Goal: Transaction & Acquisition: Purchase product/service

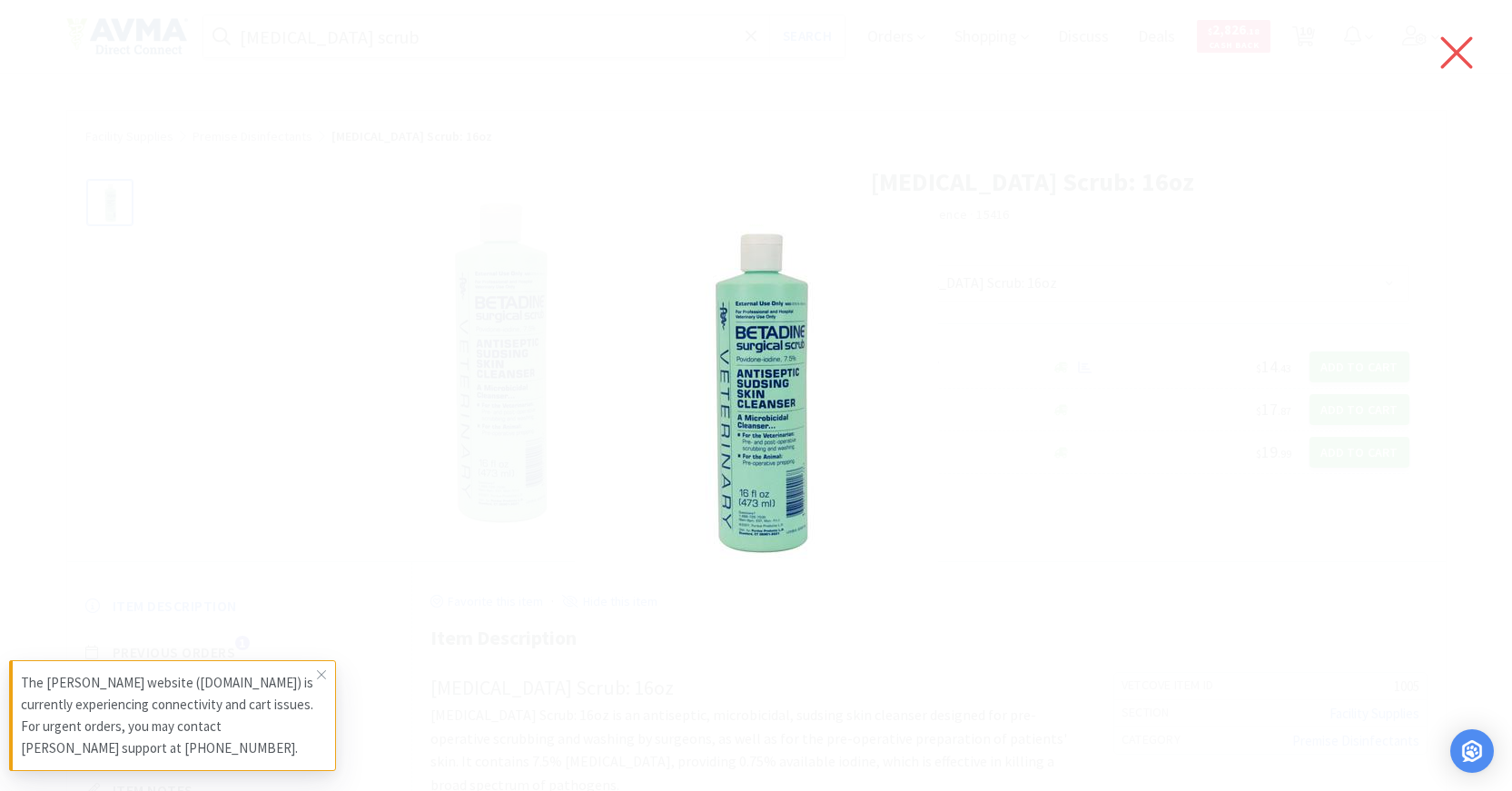
click at [1464, 46] on icon at bounding box center [1457, 53] width 32 height 32
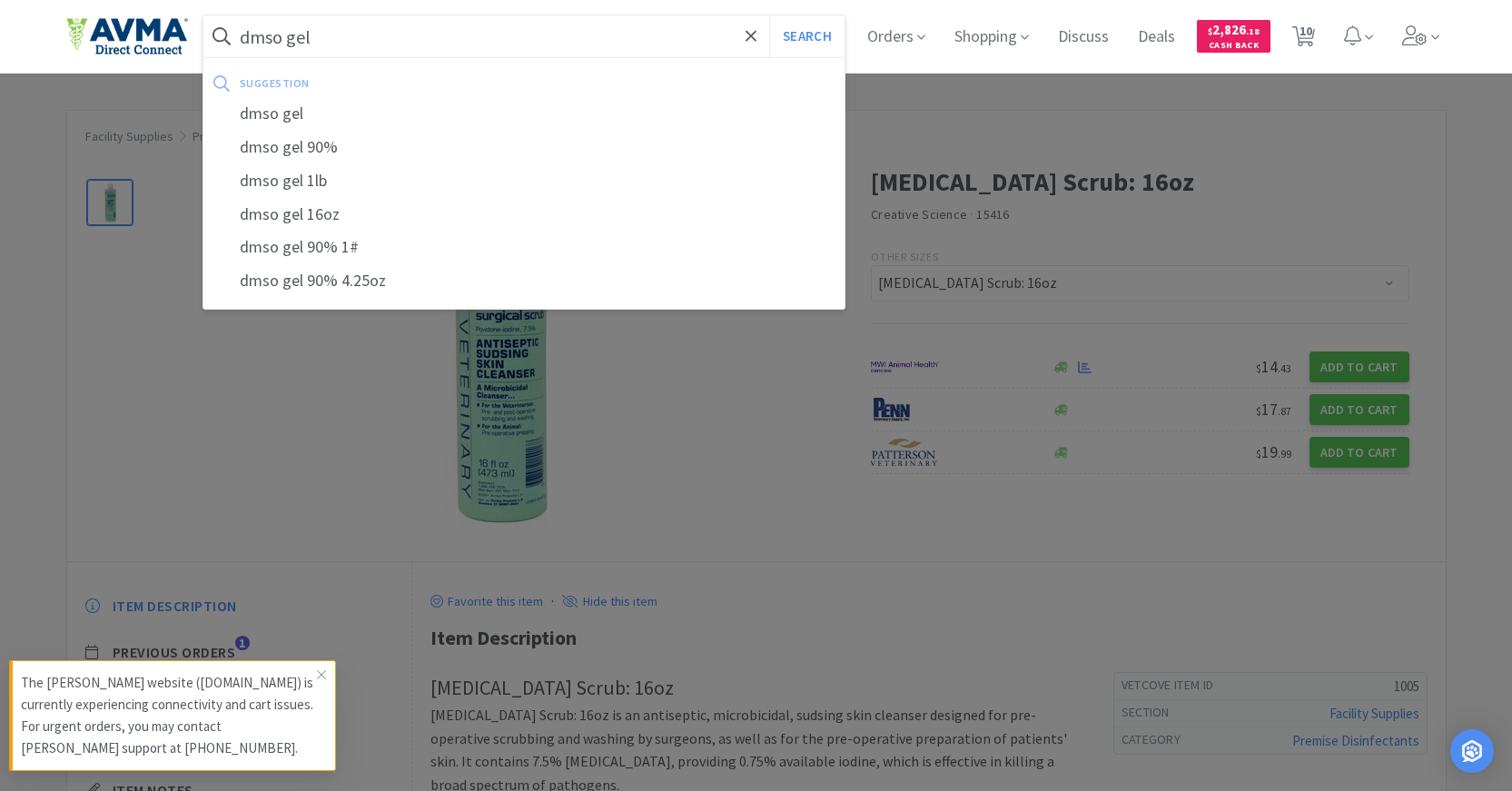
type input "dmso gel"
click at [770, 15] on button "Search" at bounding box center [807, 36] width 75 height 42
select select "8"
select select "1"
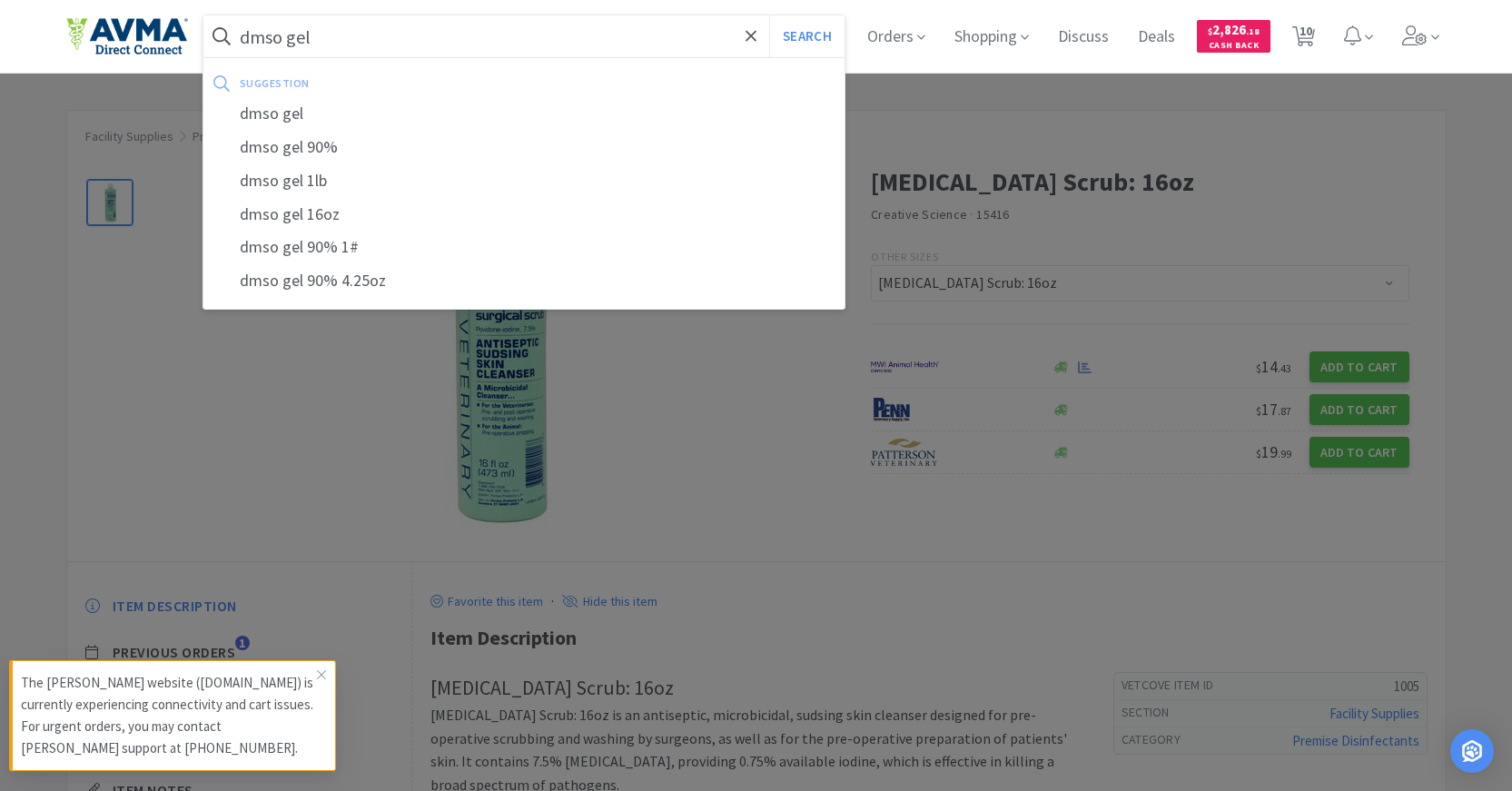
select select "2"
select select "1"
select select "2"
select select "1"
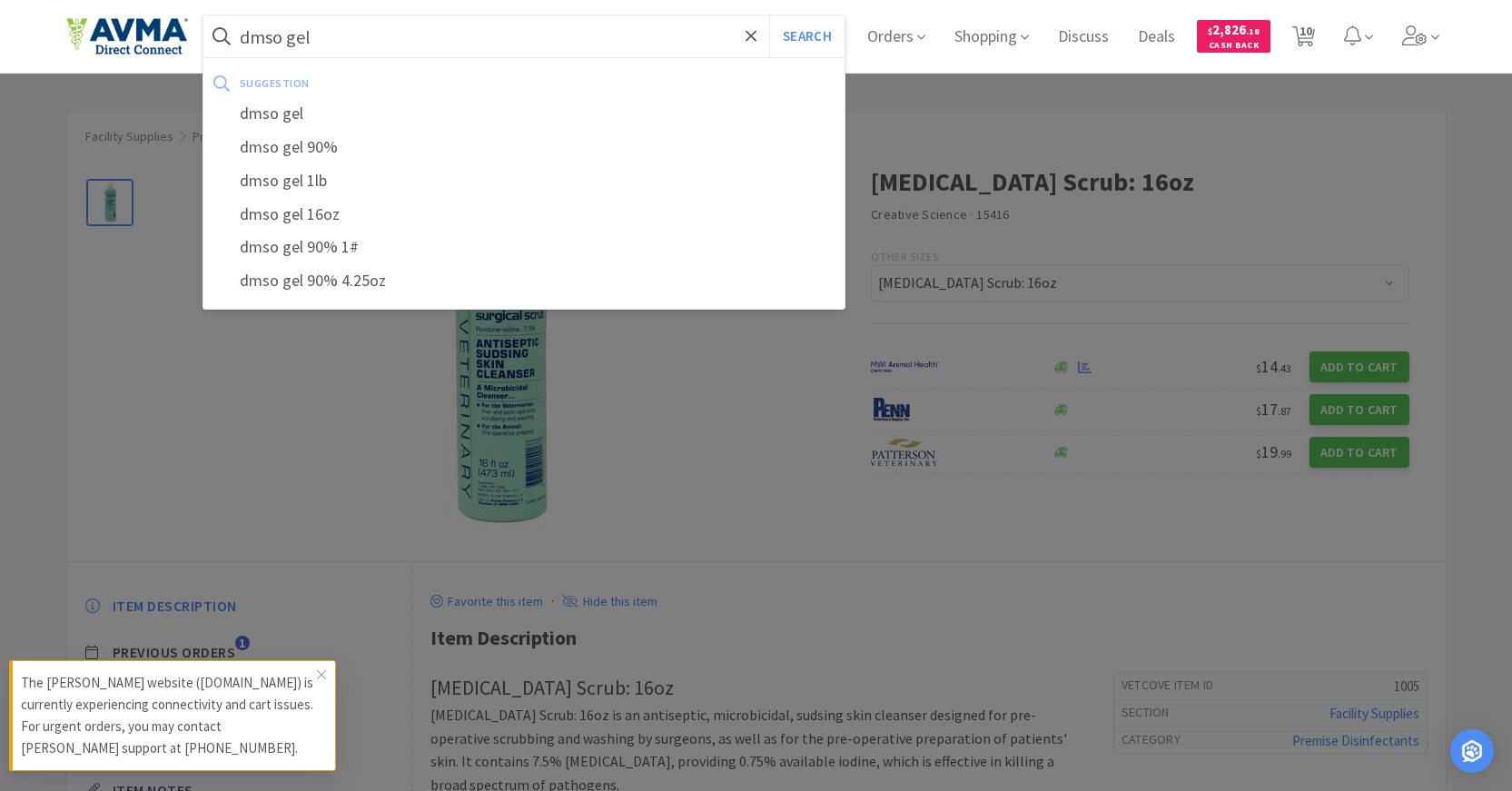
select select "1"
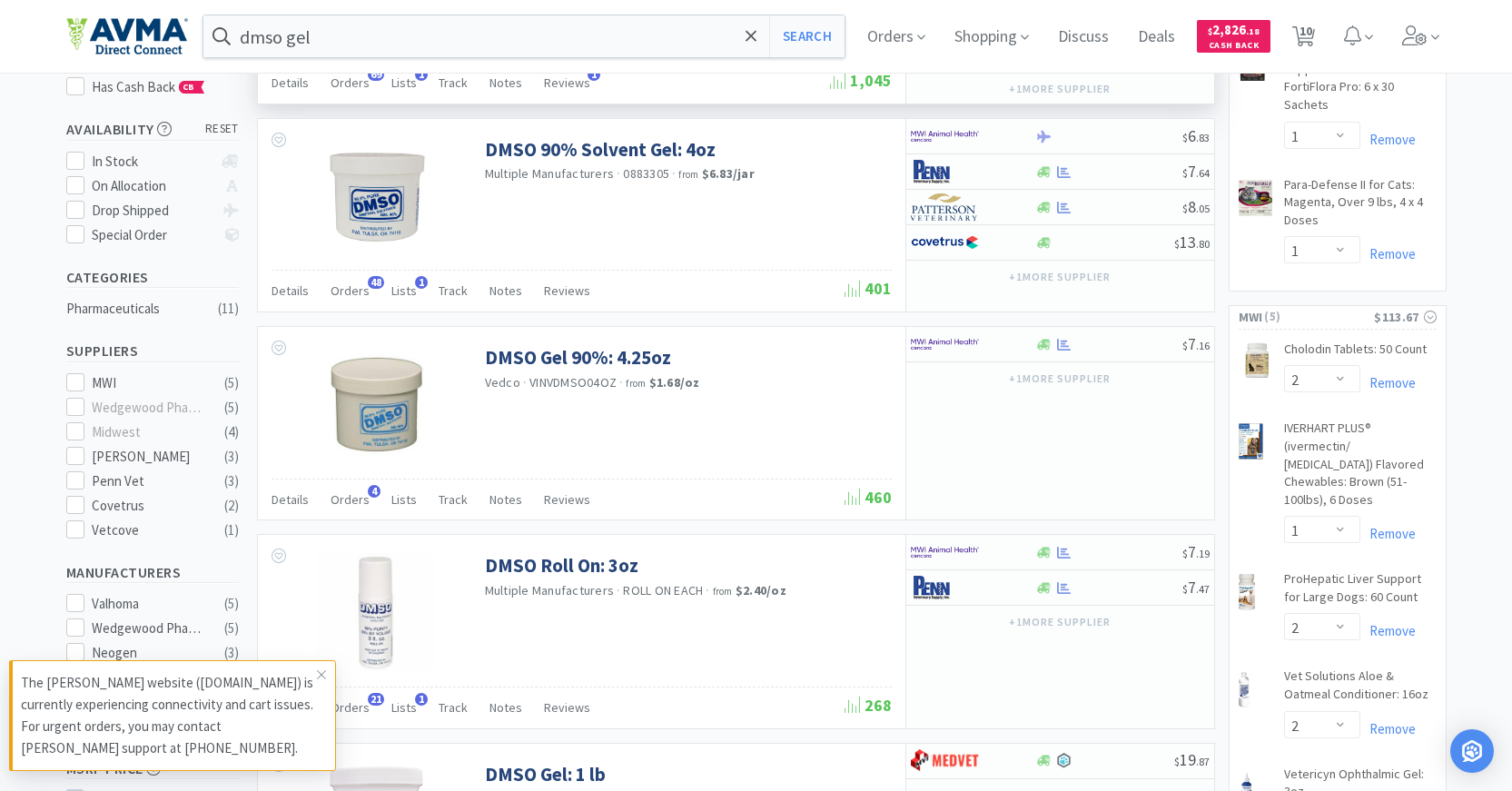
scroll to position [273, 0]
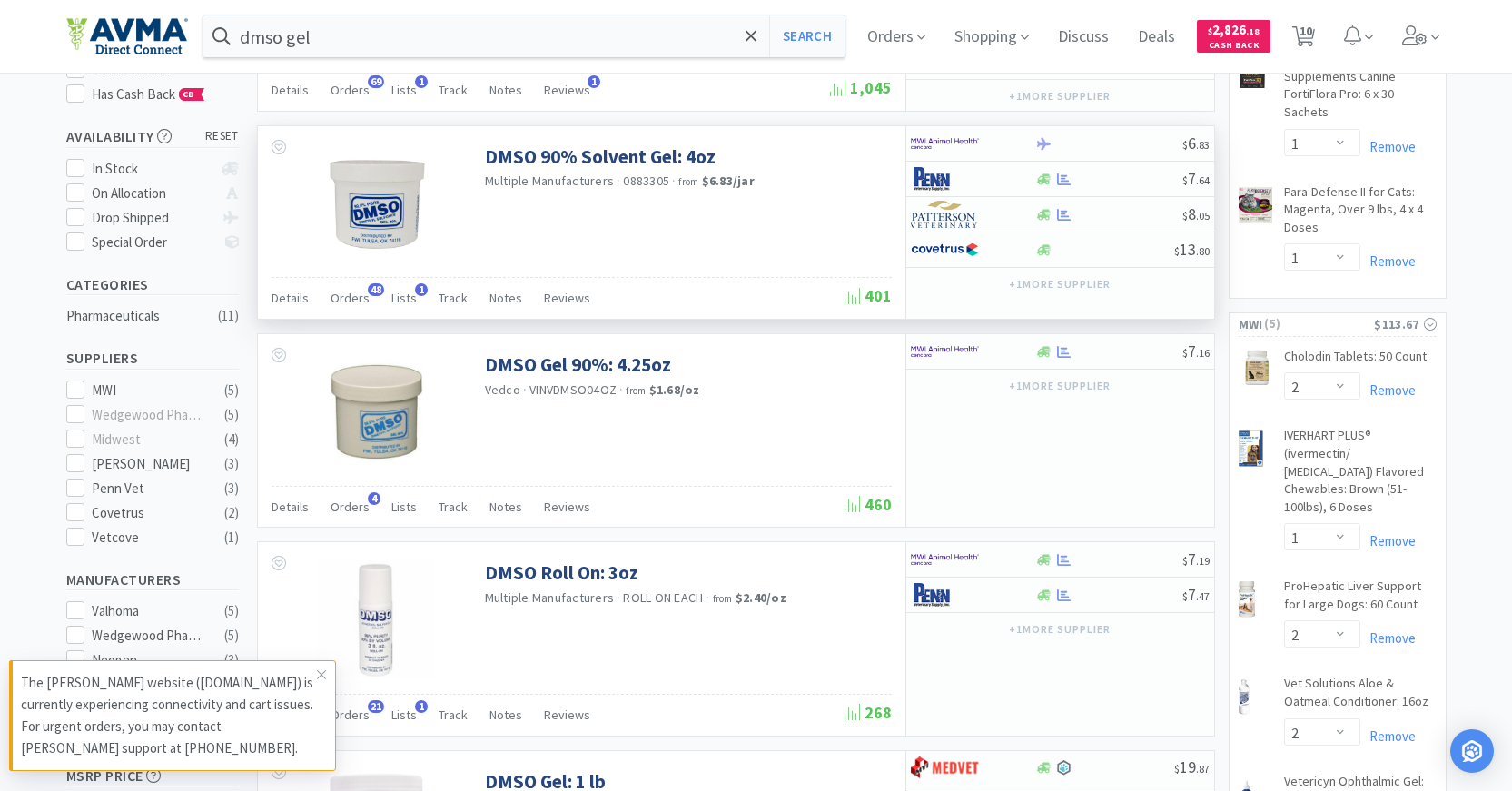
select select "2"
select select "1"
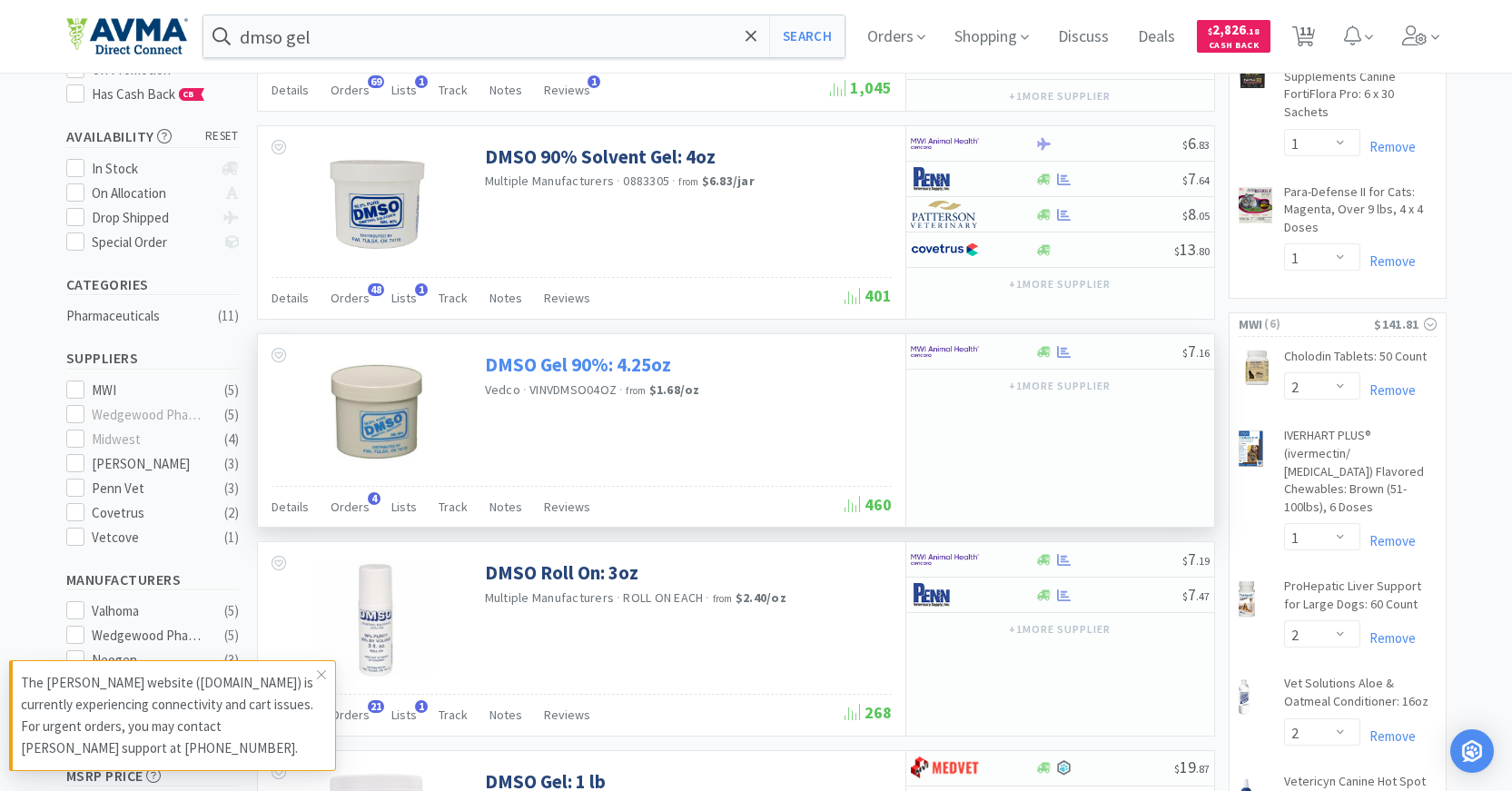
click at [579, 367] on link "DMSO Gel 90%: 4.25oz" at bounding box center [578, 364] width 187 height 24
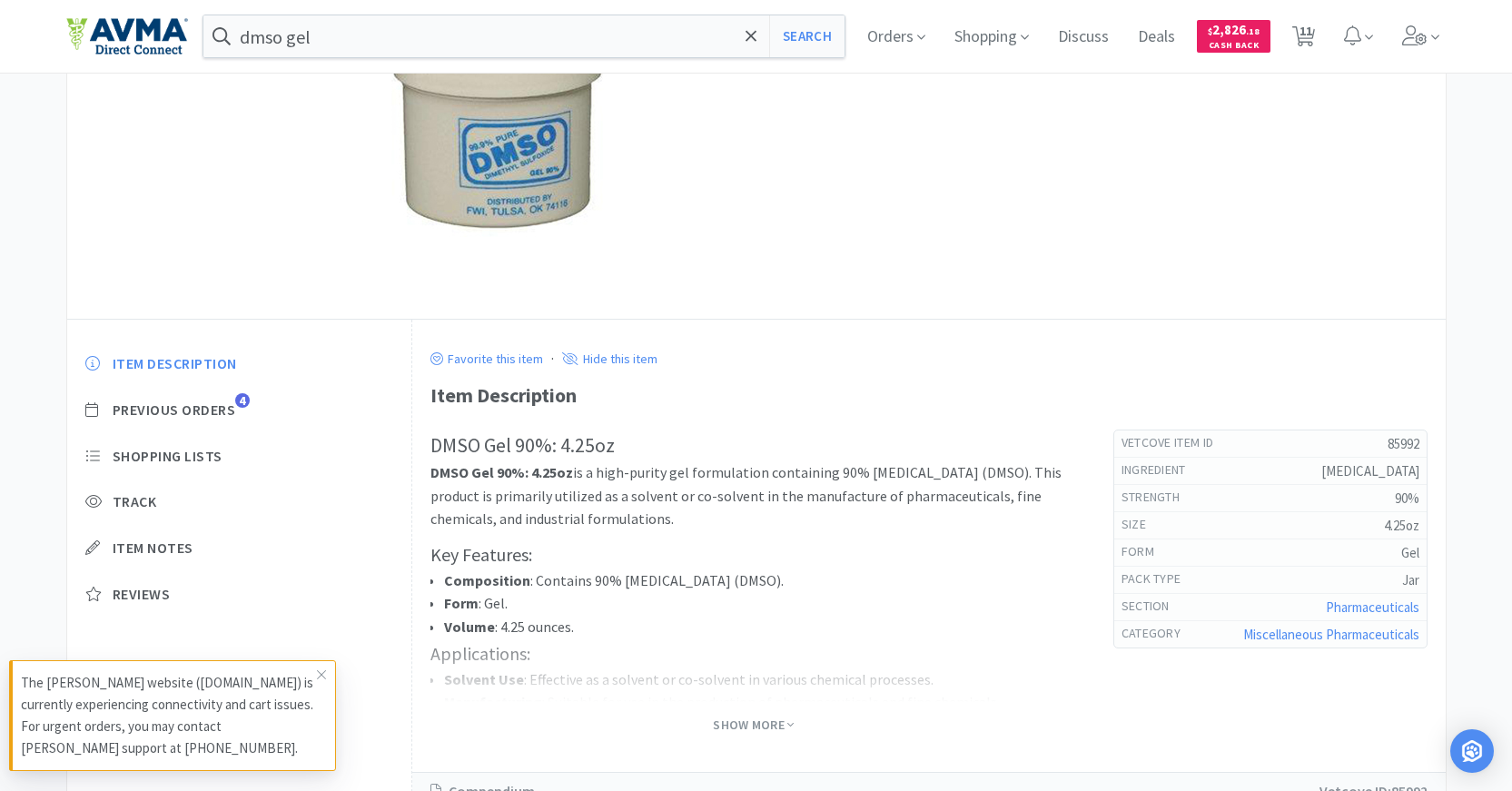
scroll to position [273, 0]
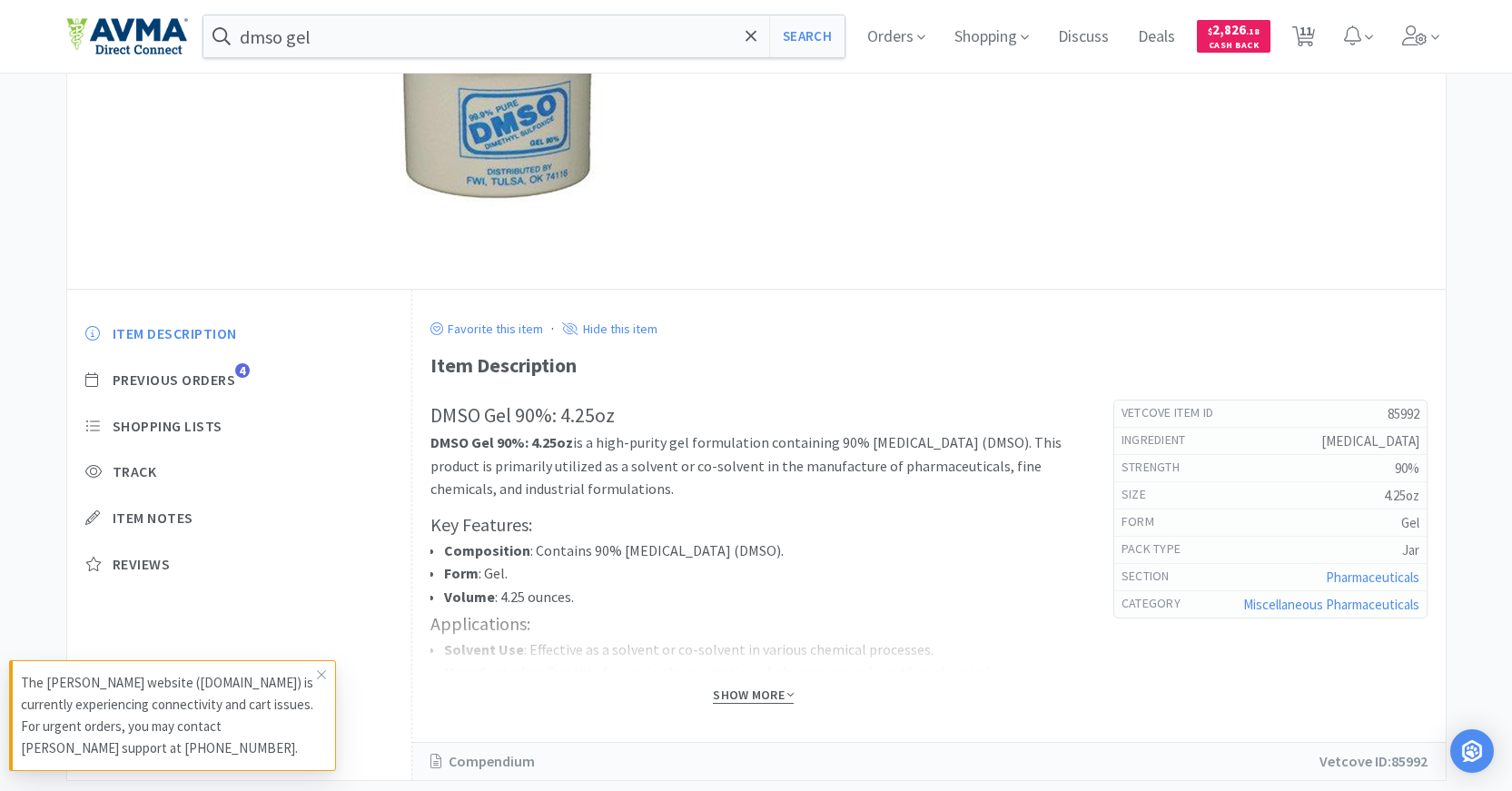
click at [741, 695] on span "Show More" at bounding box center [753, 695] width 81 height 17
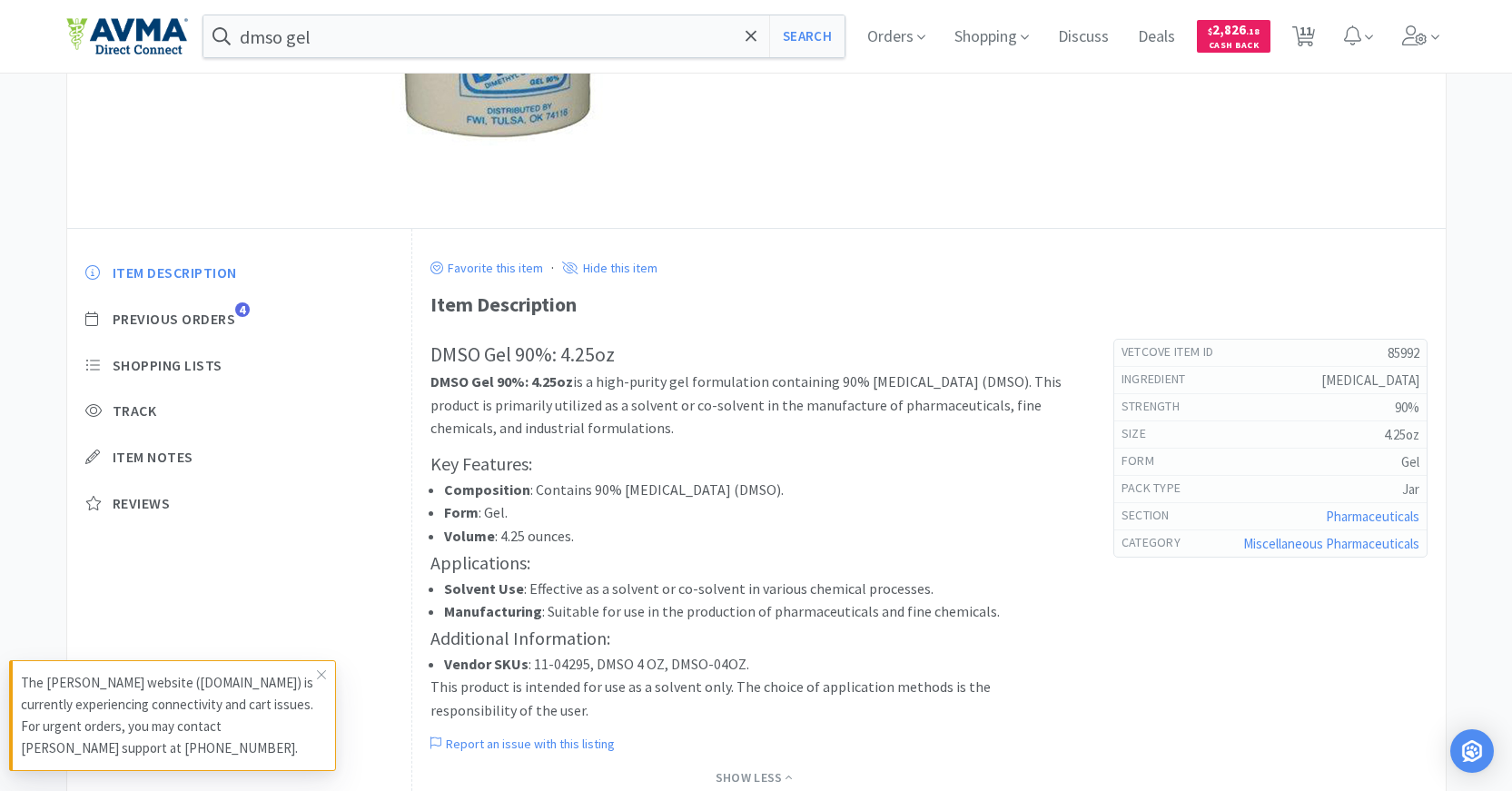
scroll to position [364, 0]
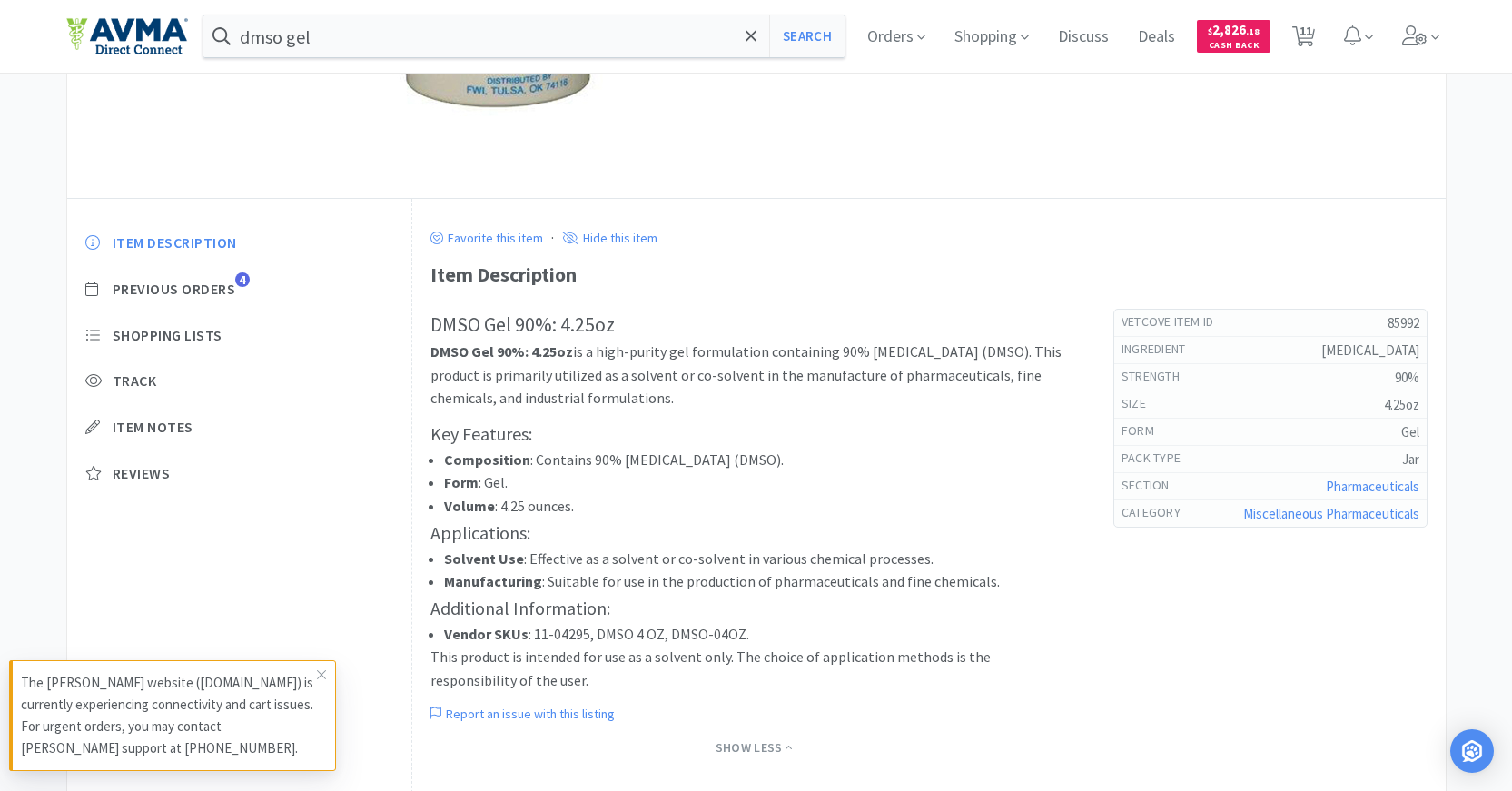
select select "8"
select select "1"
select select "2"
select select "1"
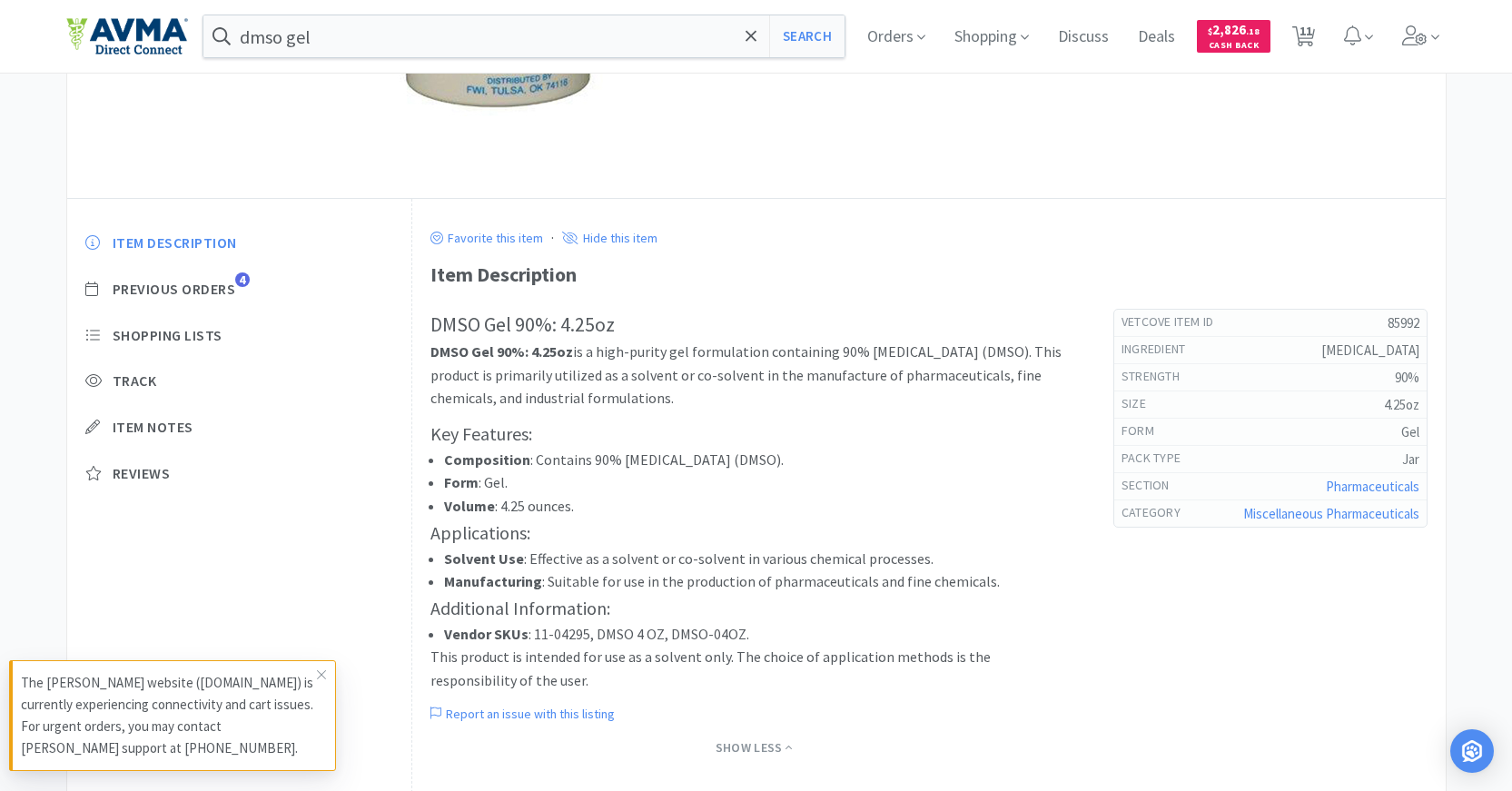
select select "2"
select select "1"
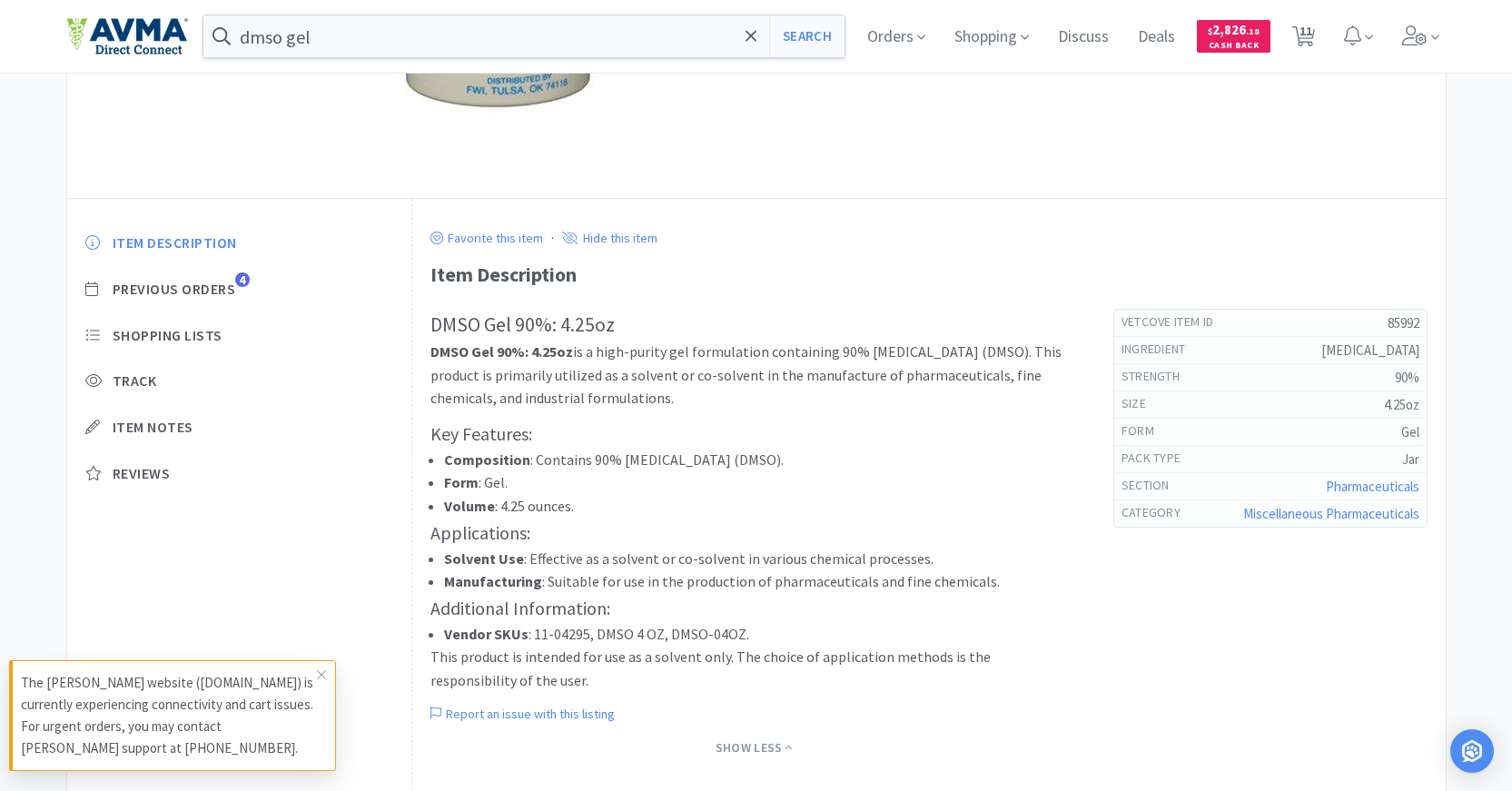
select select "1"
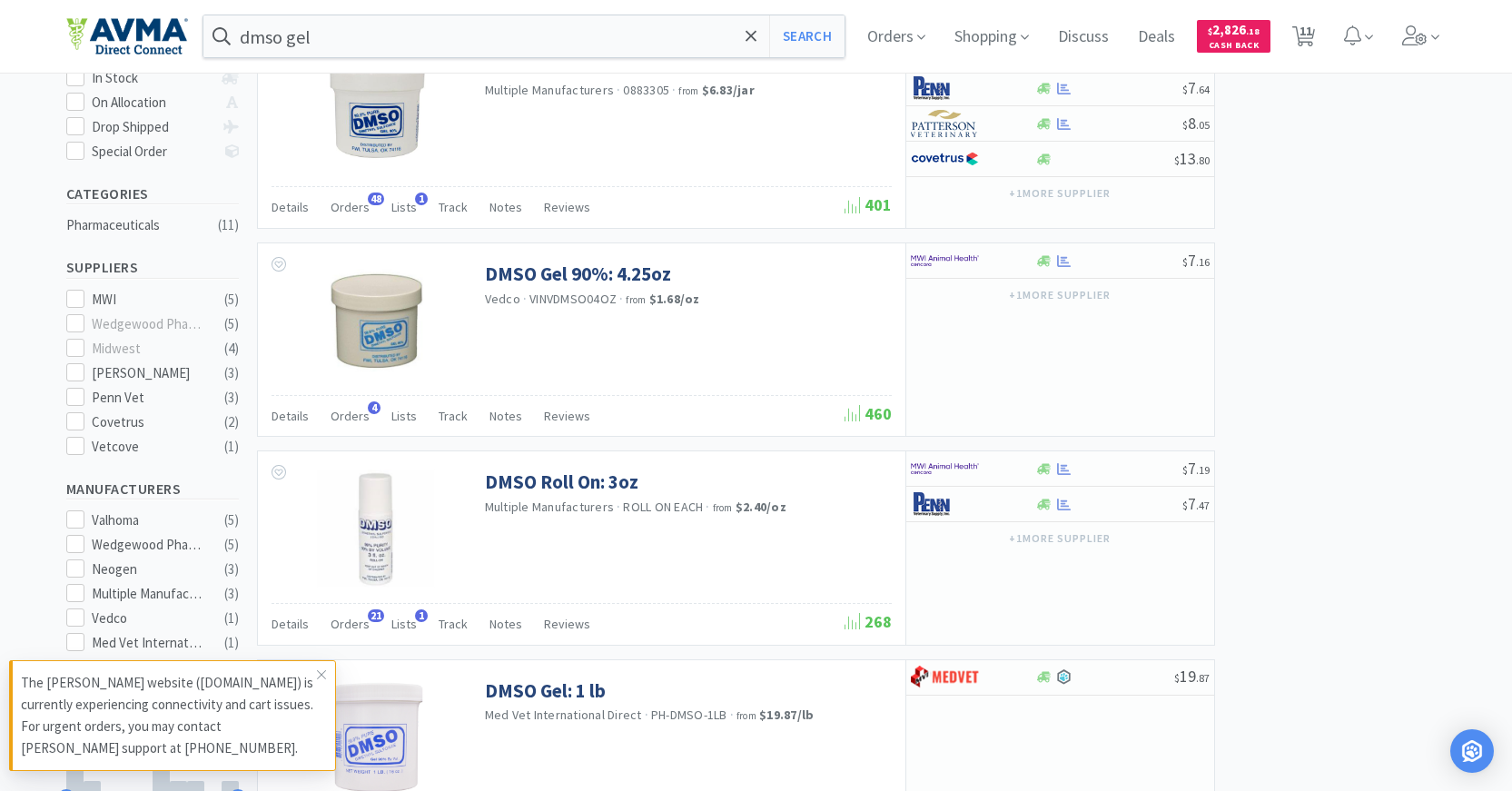
scroll to position [273, 0]
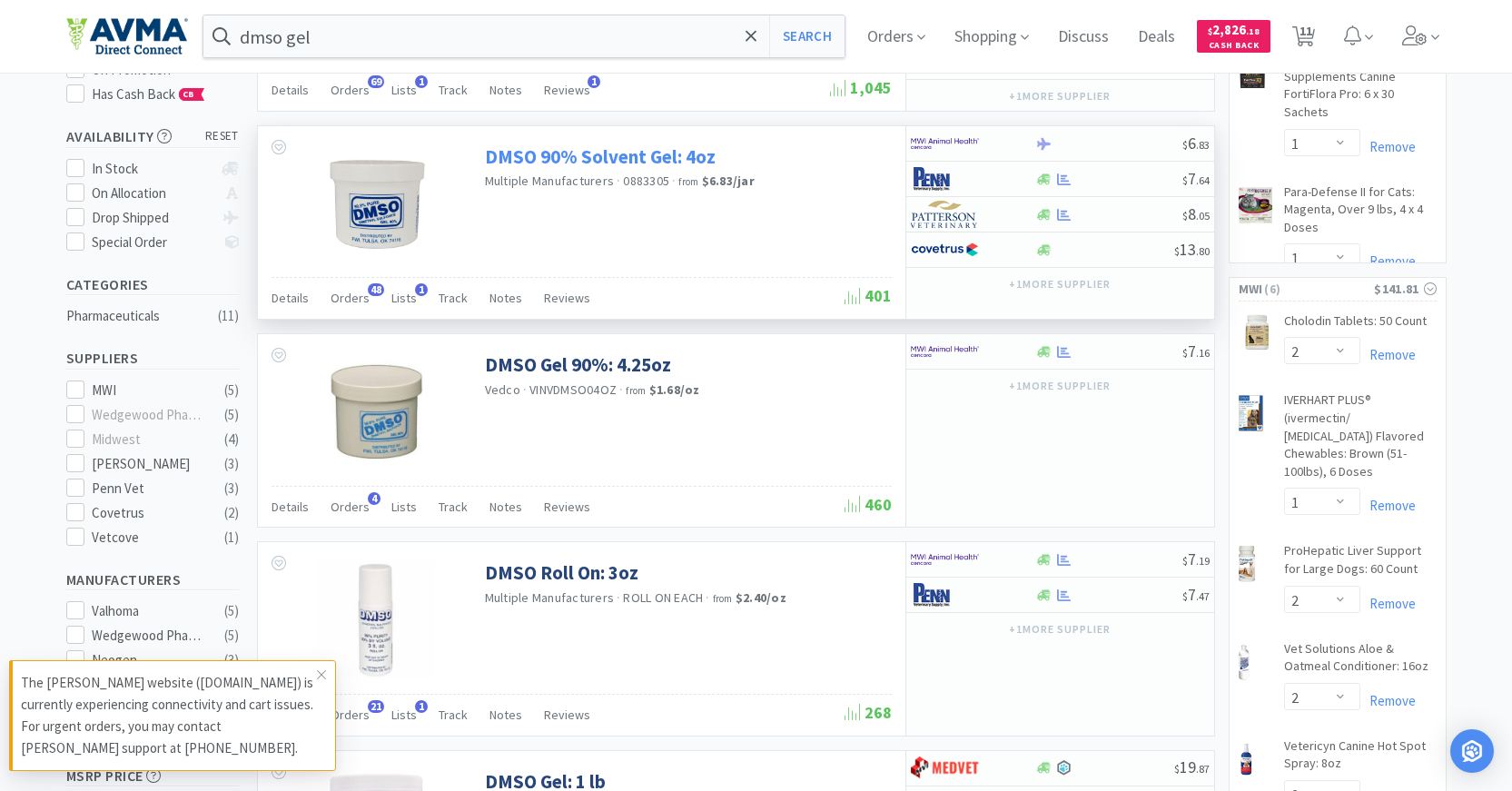
click at [641, 163] on link "DMSO 90% Solvent Gel: 4oz" at bounding box center [600, 156] width 231 height 24
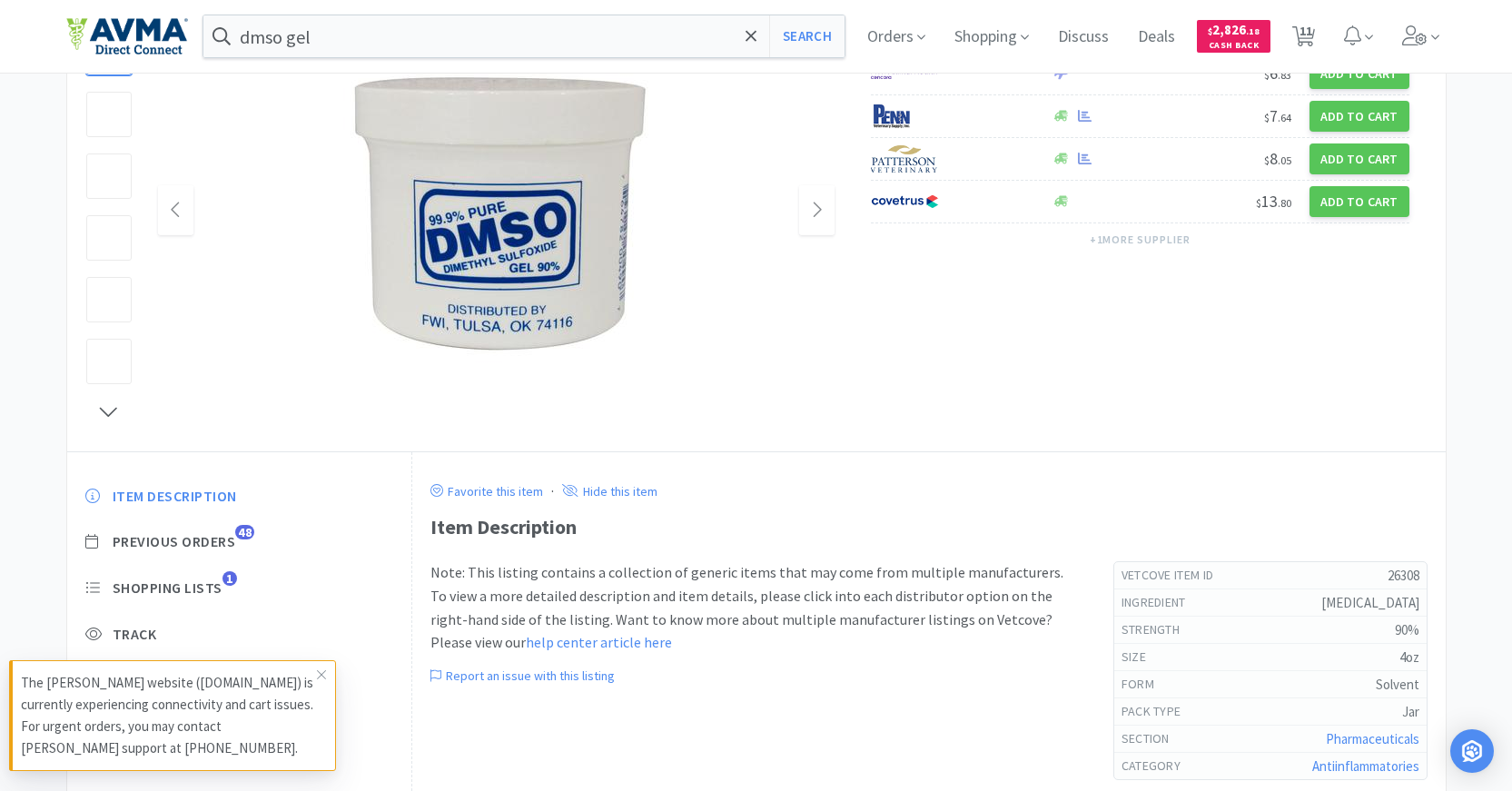
scroll to position [329, 0]
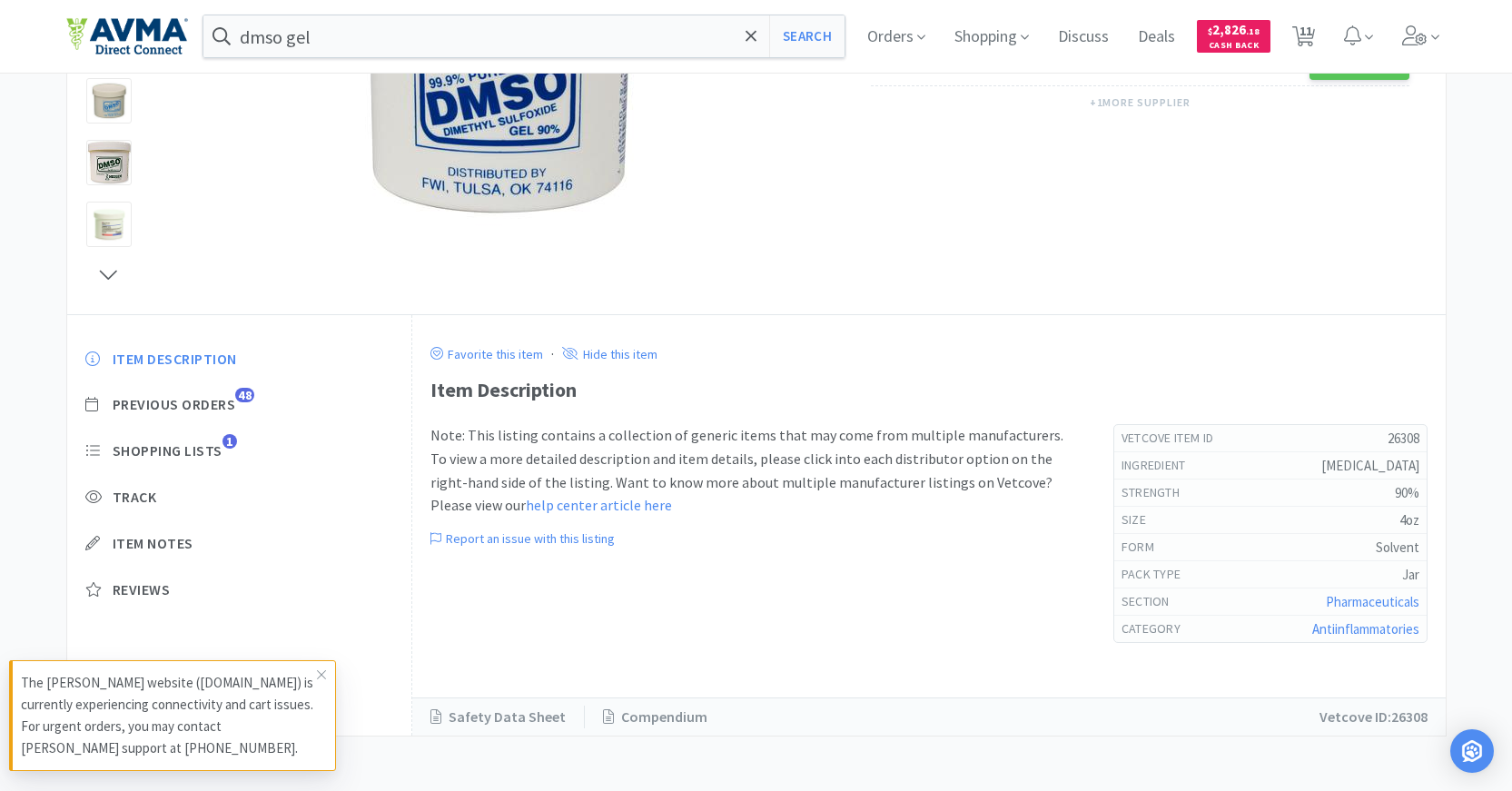
select select "8"
select select "1"
select select "2"
select select "1"
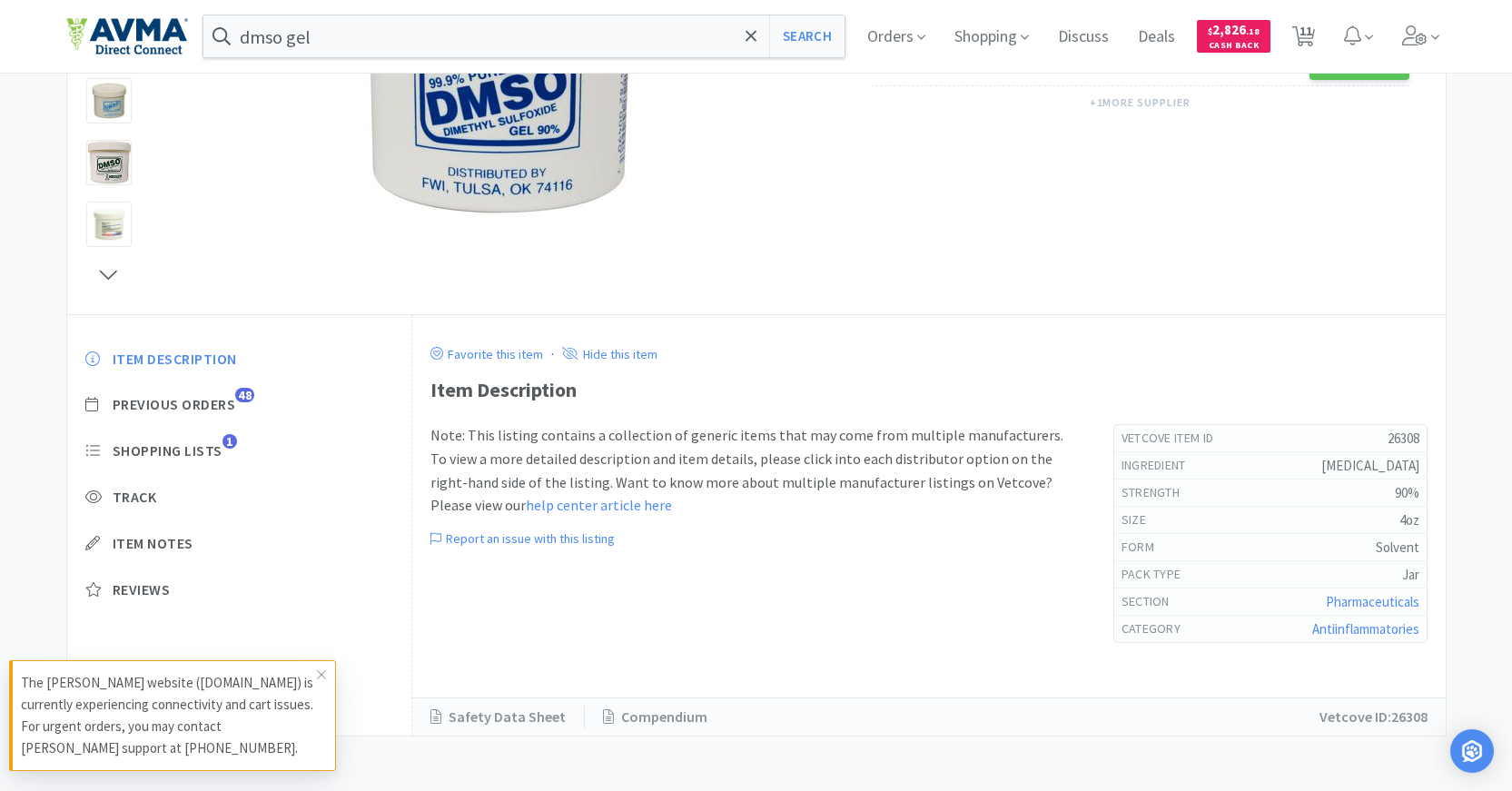
select select "2"
select select "1"
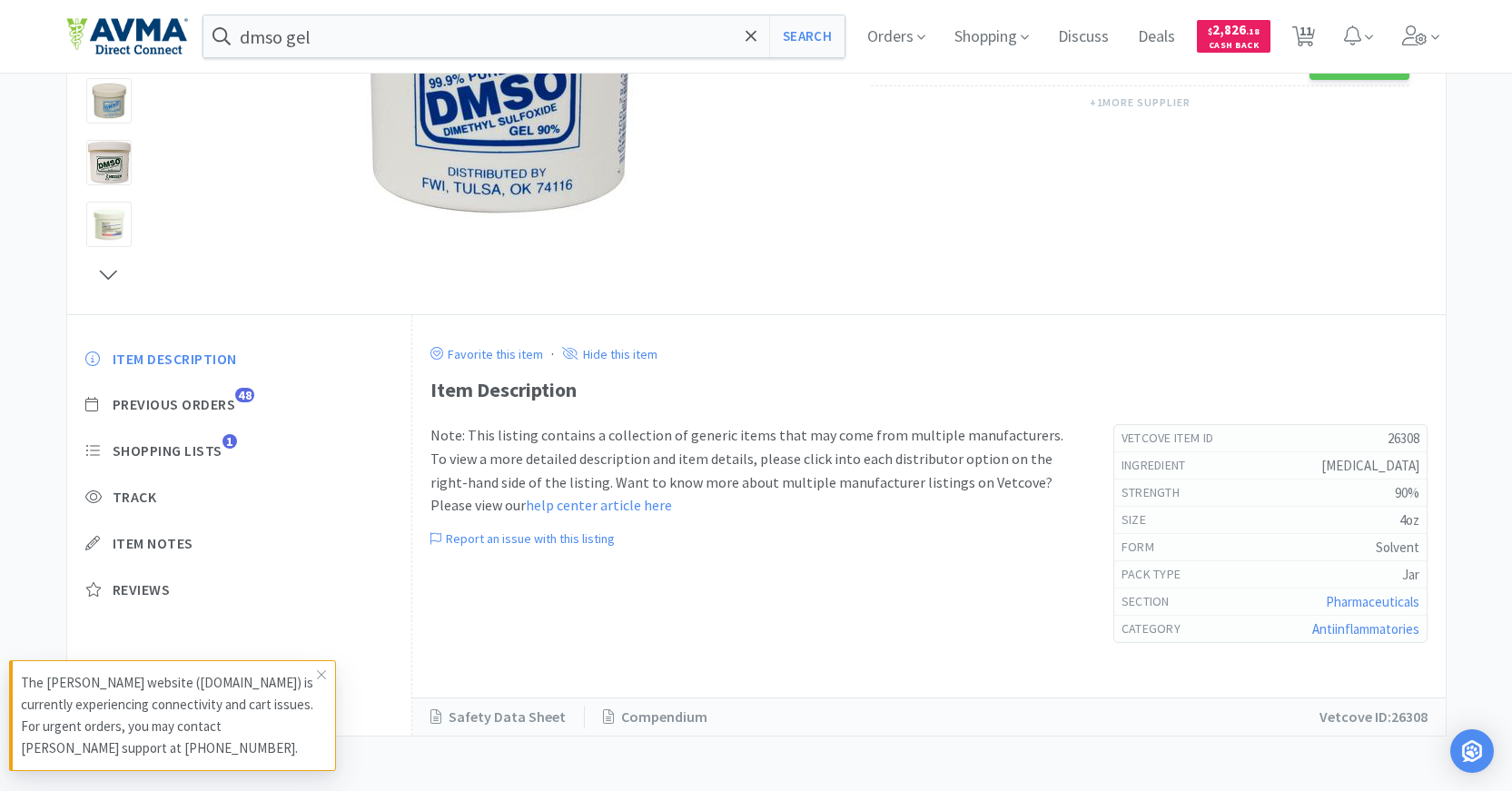
select select "1"
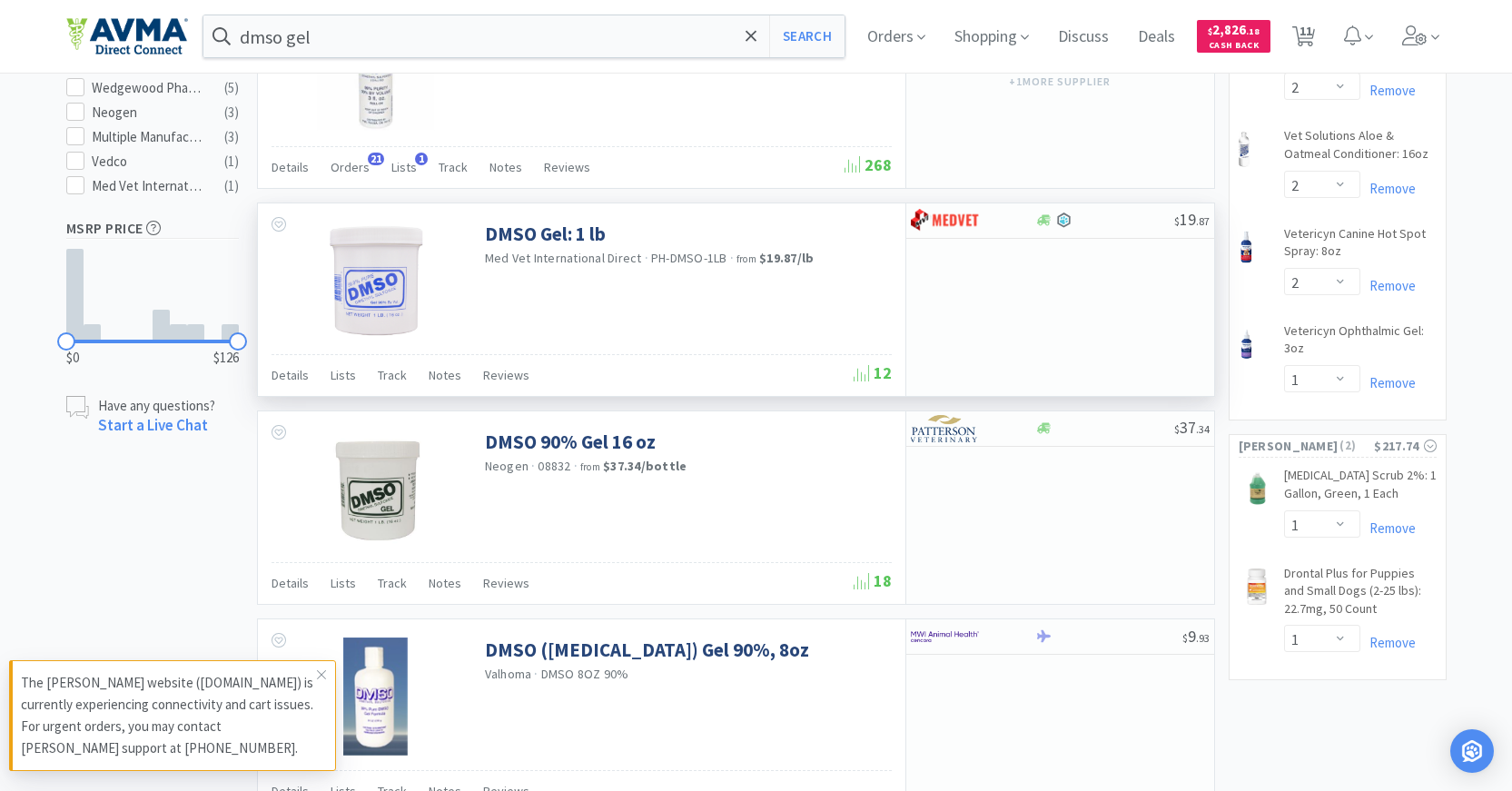
scroll to position [908, 0]
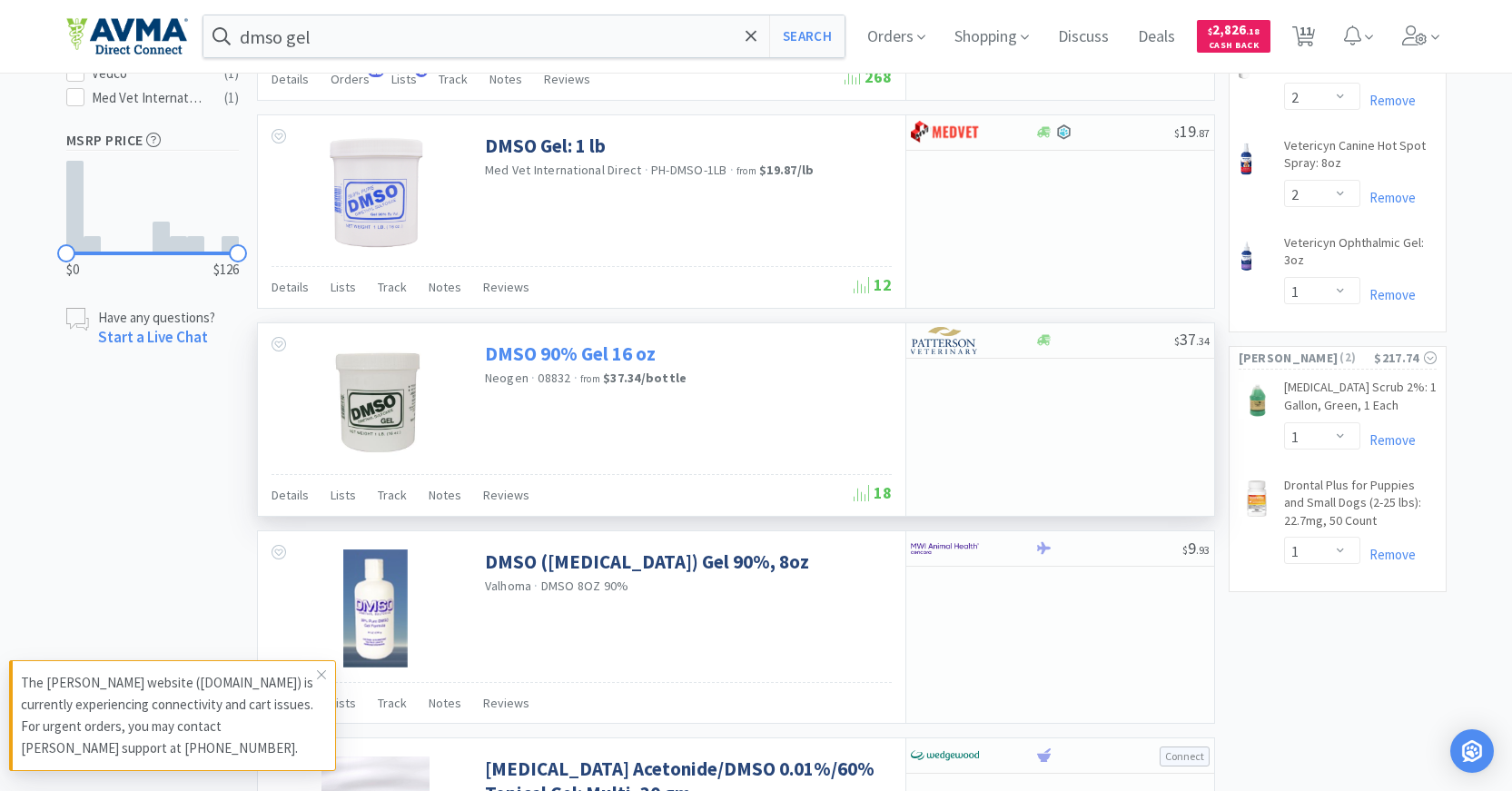
click at [582, 361] on link "DMSO 90% Gel 16 oz" at bounding box center [570, 353] width 171 height 24
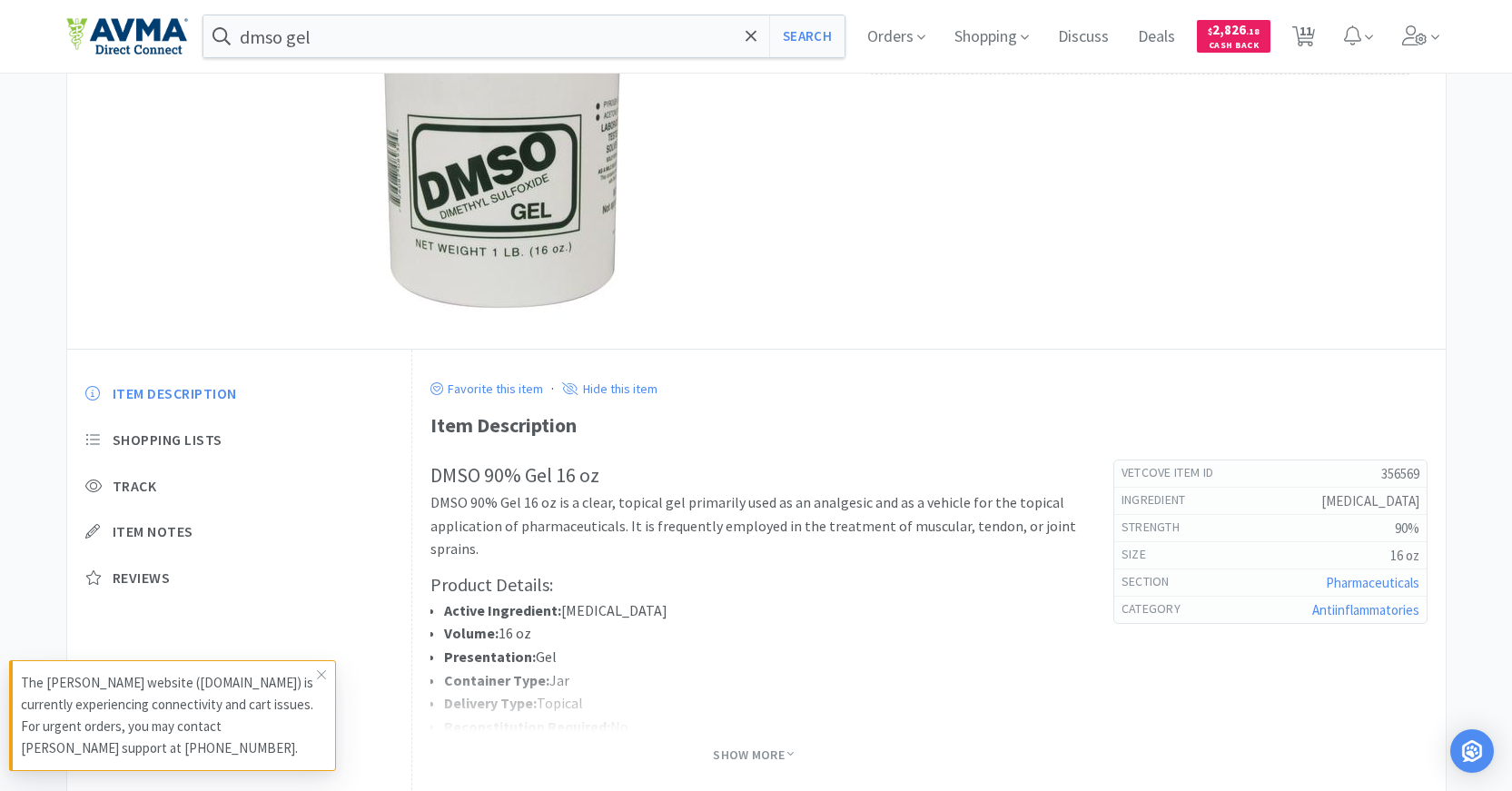
scroll to position [273, 0]
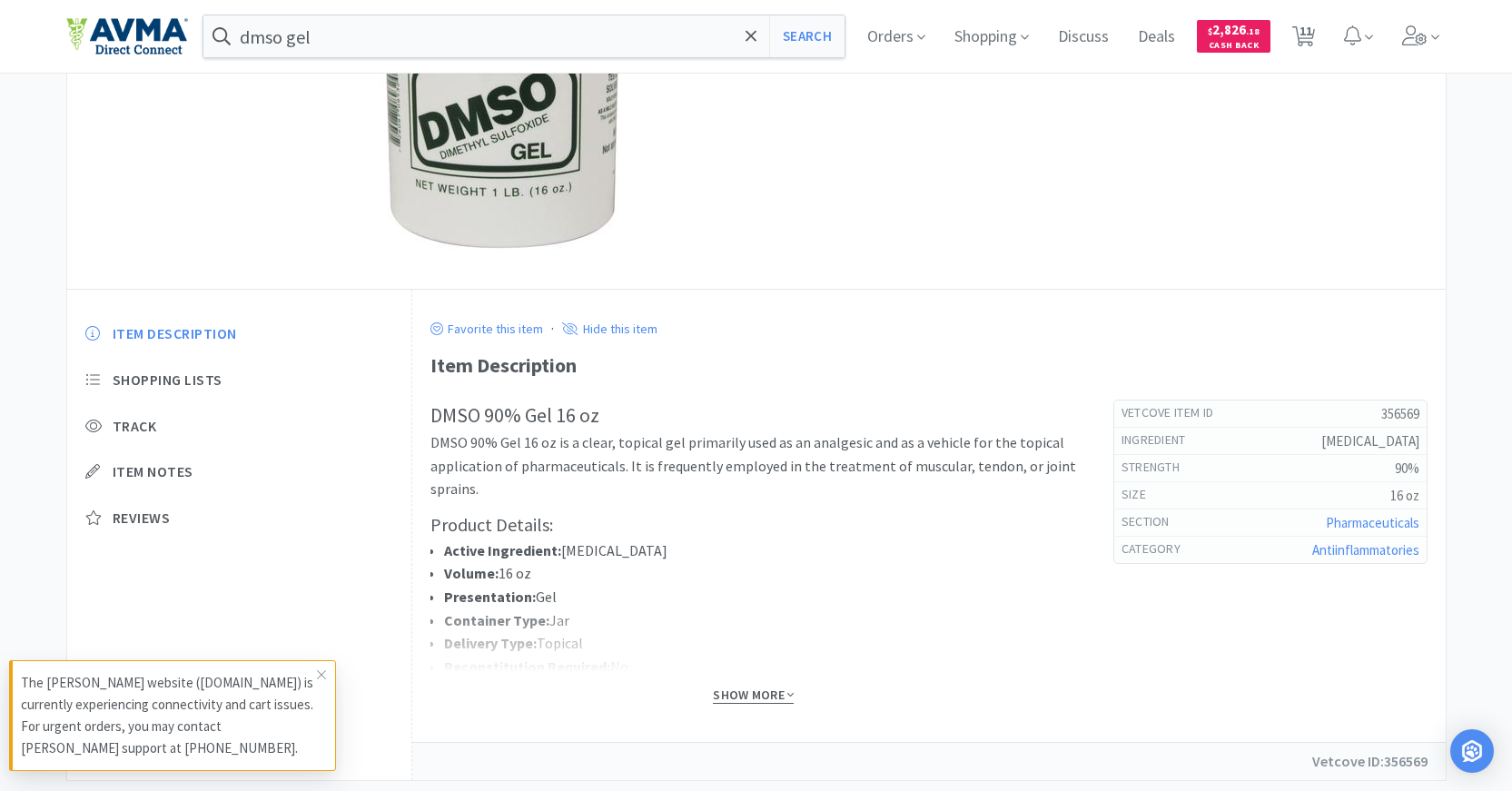
click at [746, 697] on span "Show More" at bounding box center [753, 695] width 81 height 17
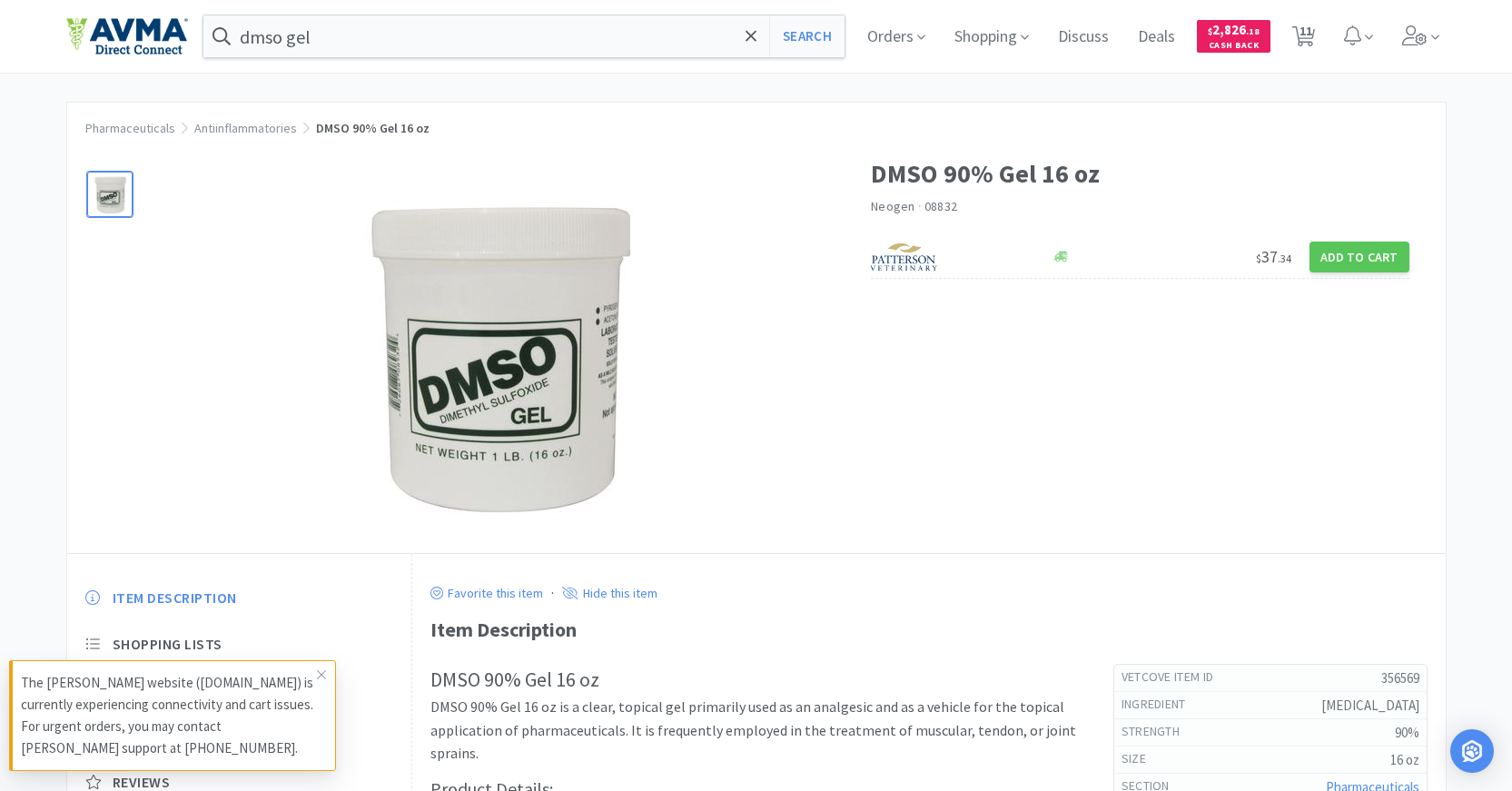
scroll to position [0, 0]
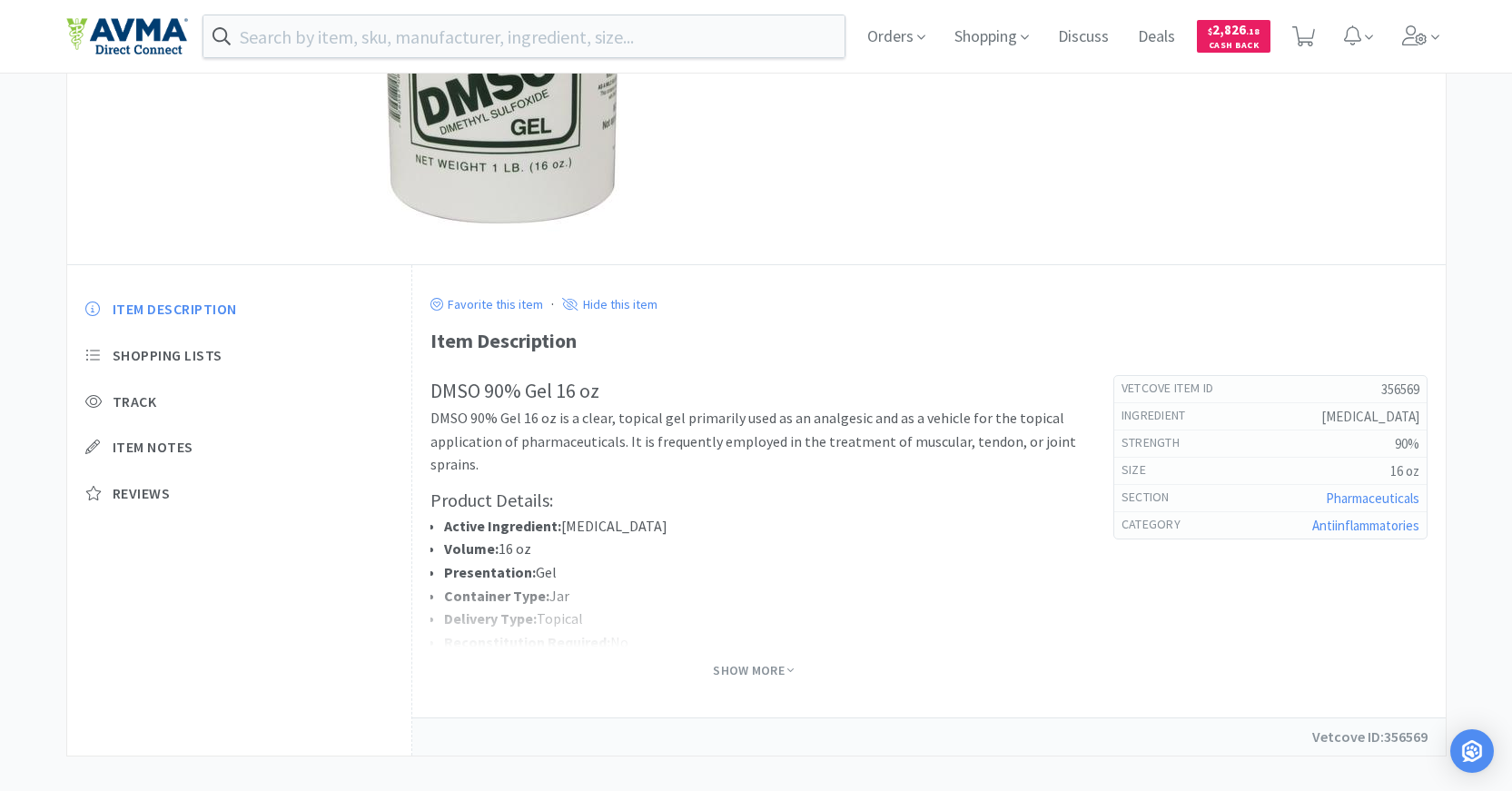
scroll to position [317, 0]
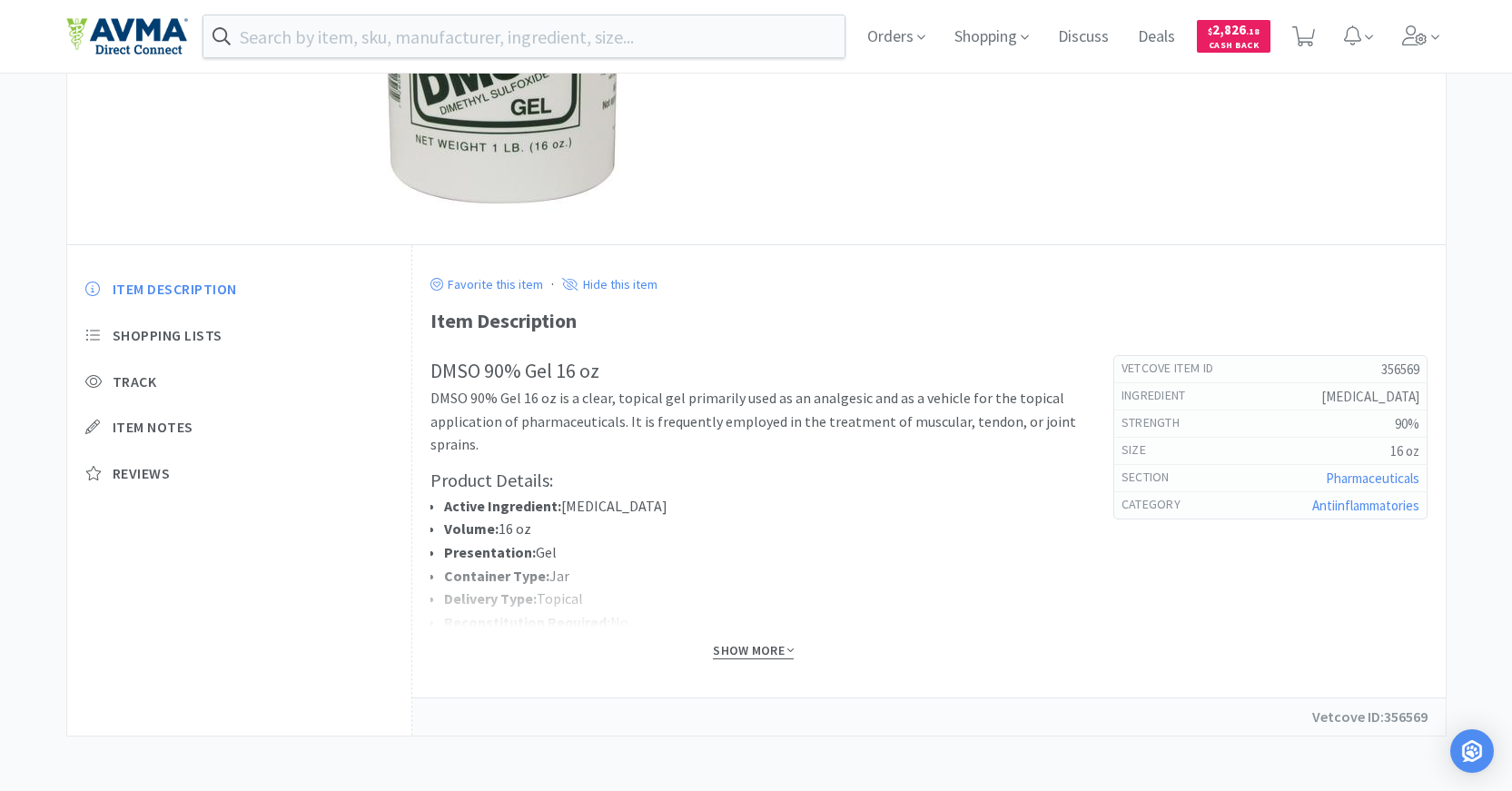
click at [740, 650] on span "Show More" at bounding box center [753, 651] width 81 height 17
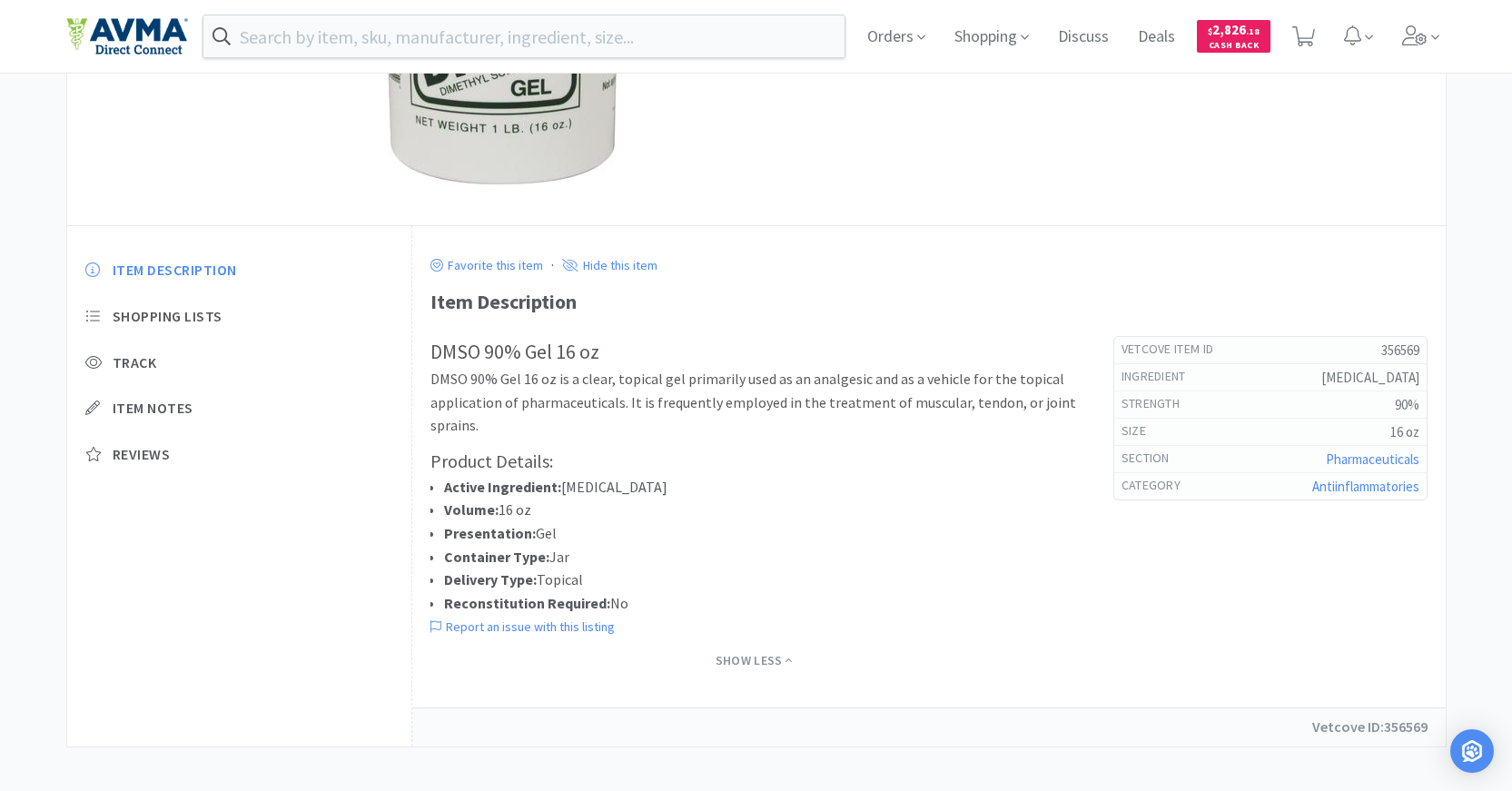
scroll to position [346, 0]
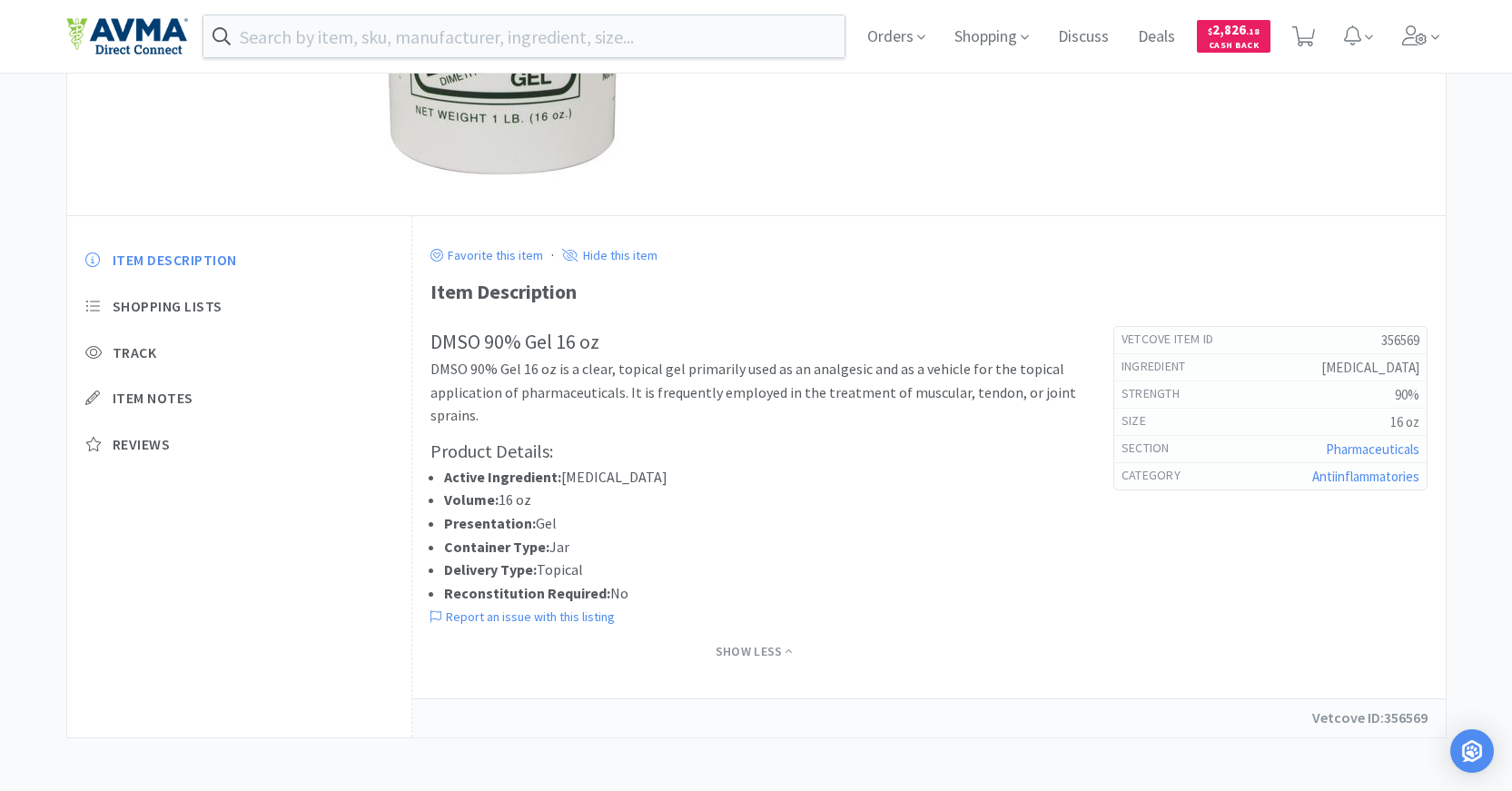
type input "dmso gel"
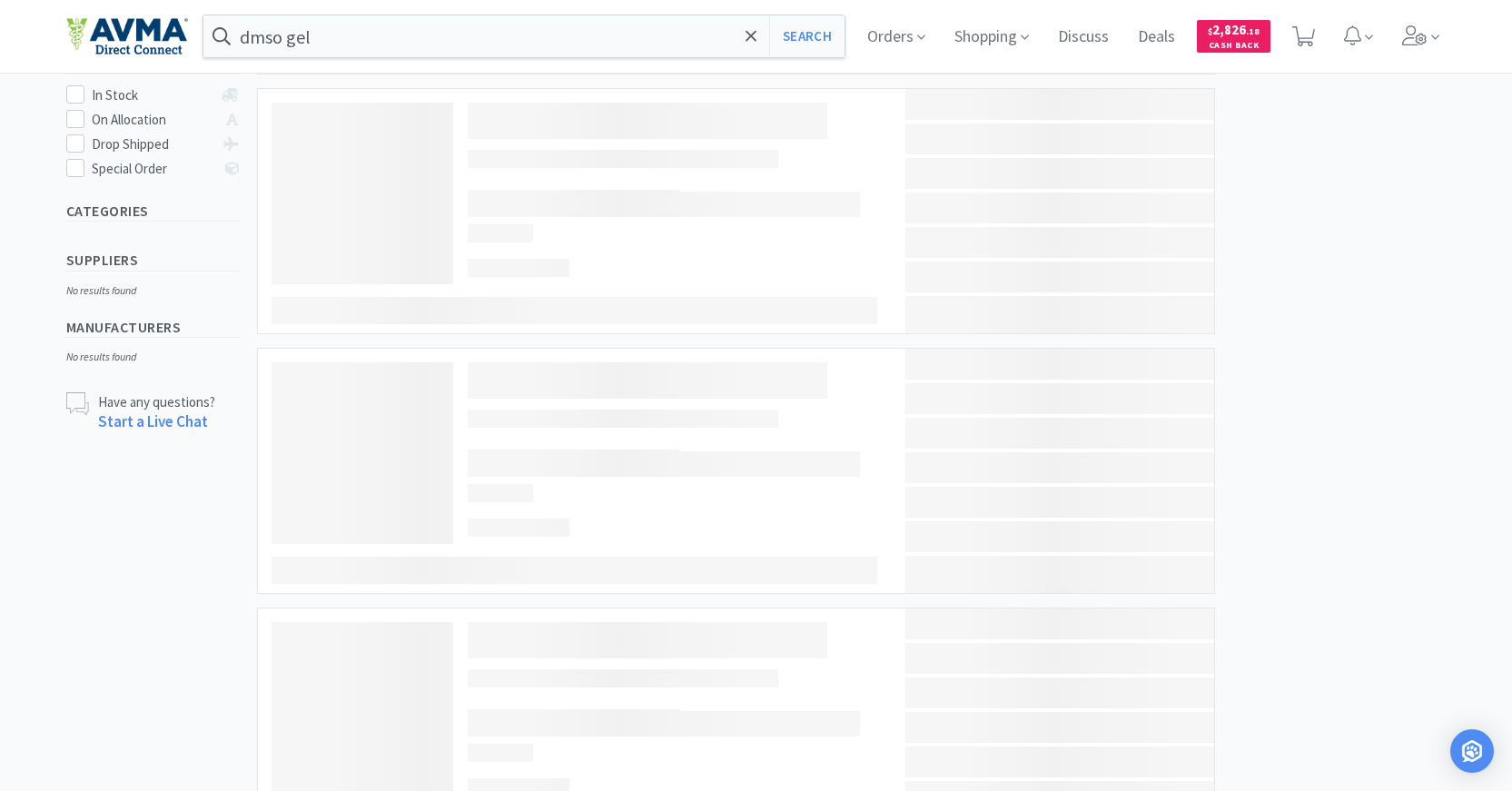
scroll to position [908, 0]
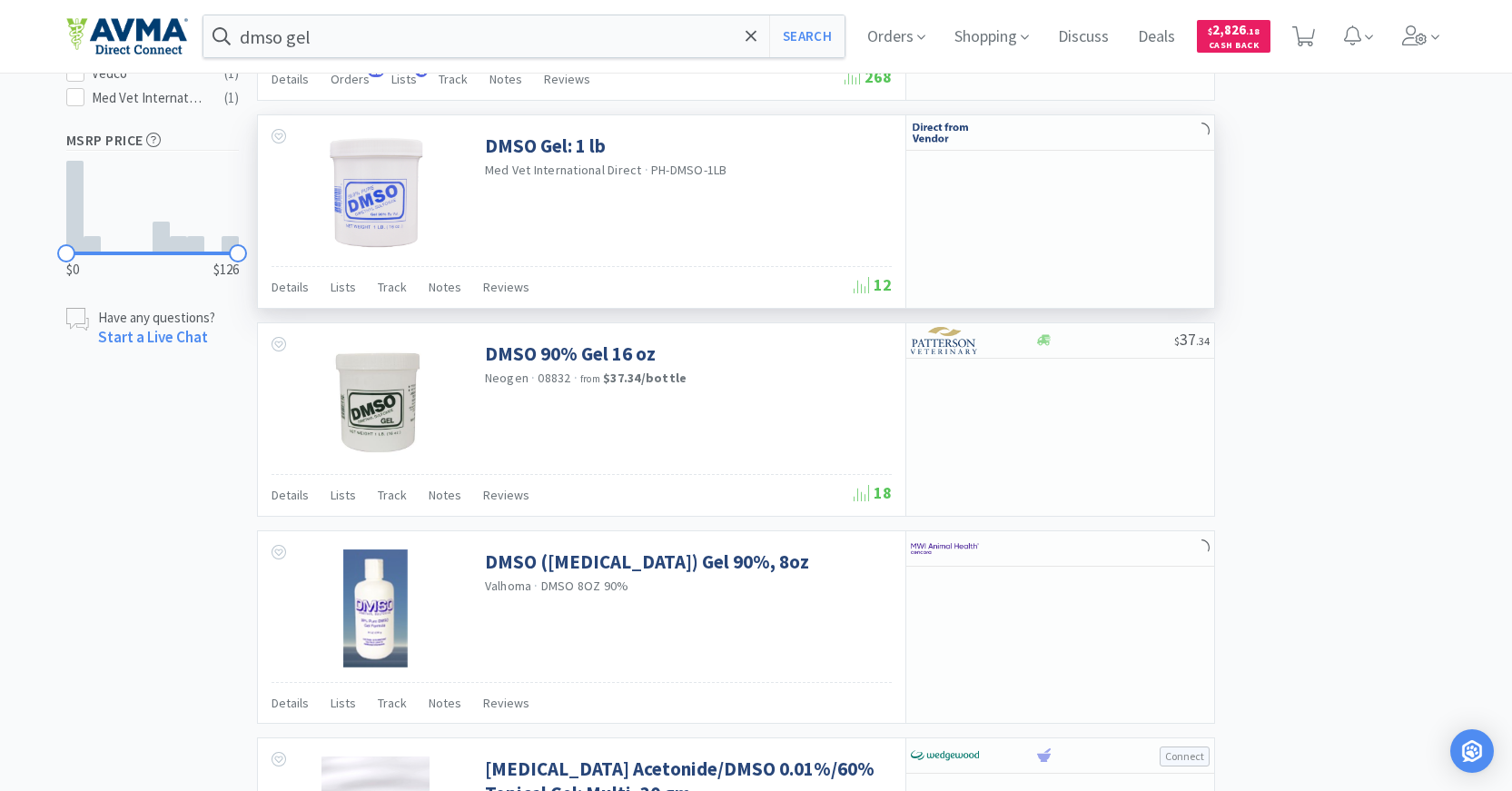
select select "8"
select select "1"
select select "2"
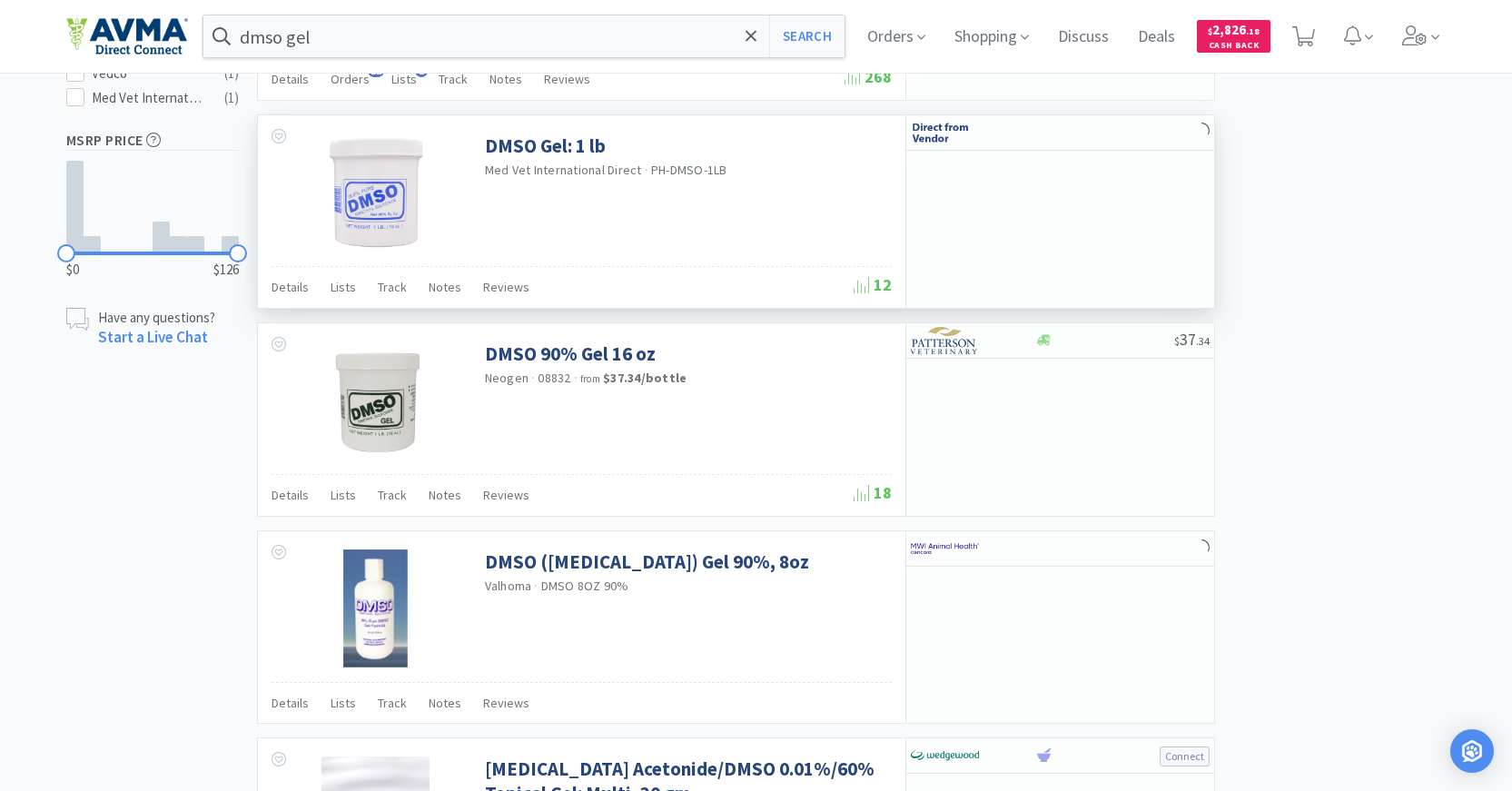
select select "2"
select select "1"
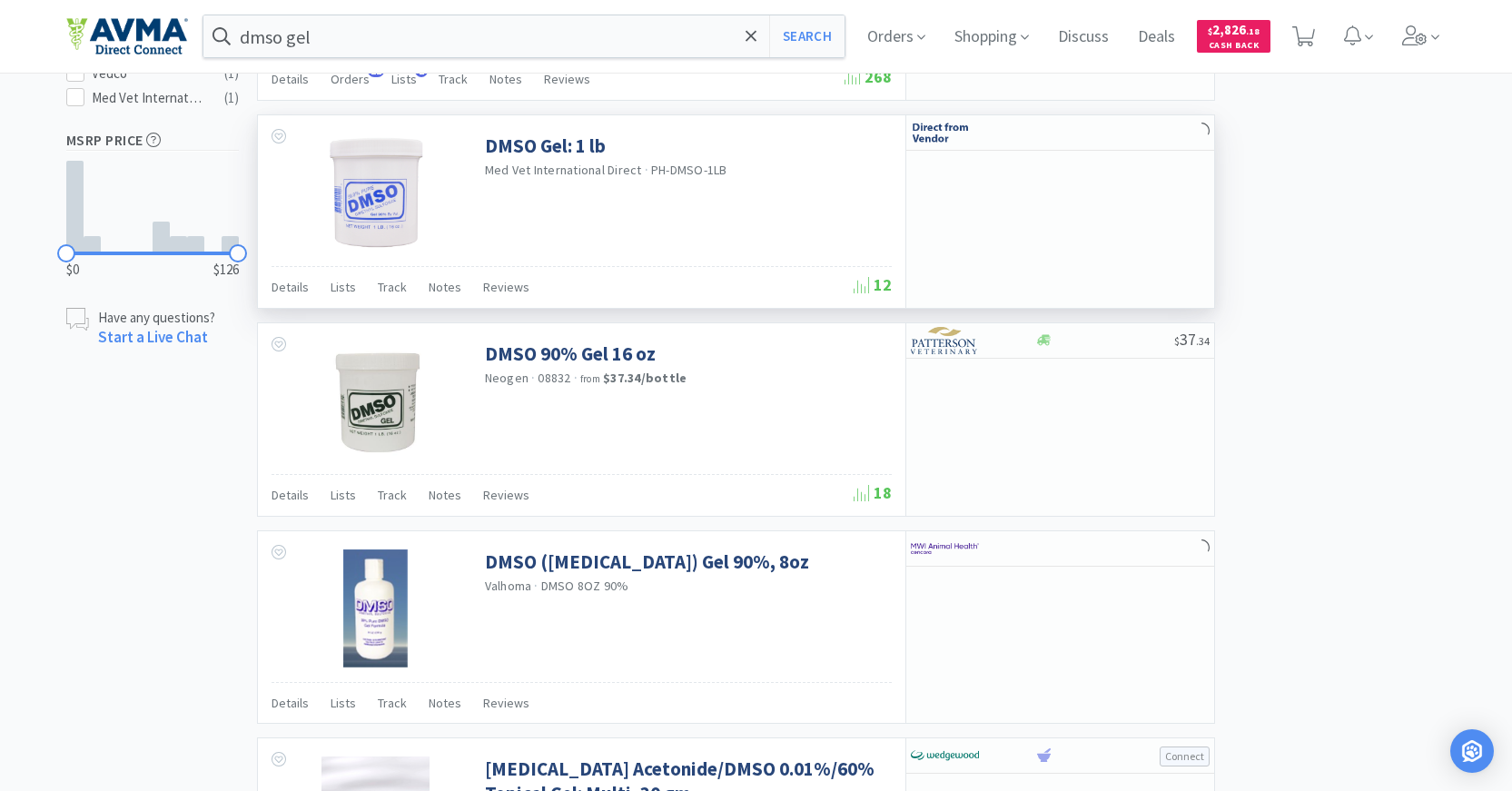
select select "1"
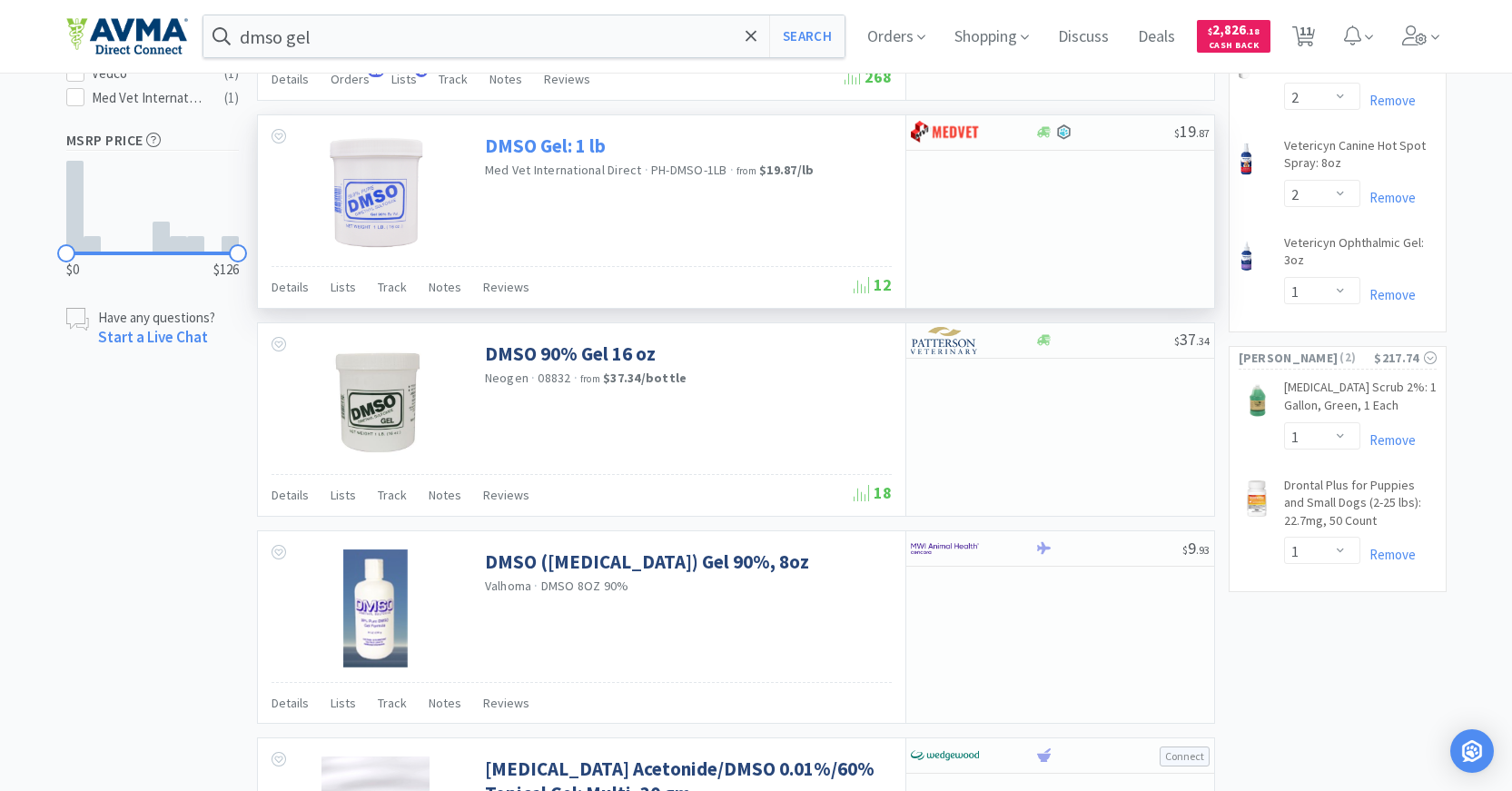
click at [560, 148] on link "DMSO Gel: 1 lb" at bounding box center [545, 145] width 121 height 24
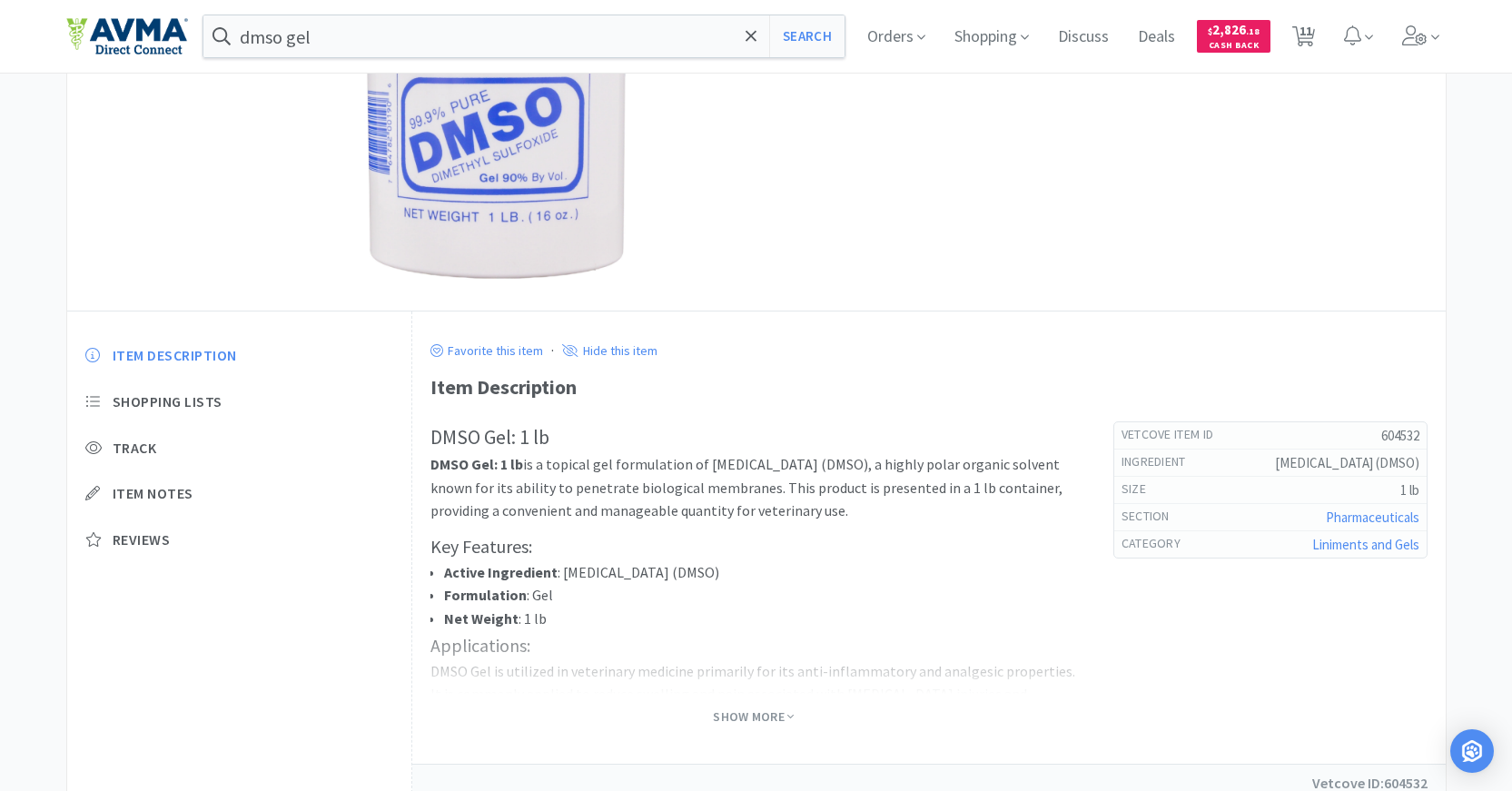
scroll to position [317, 0]
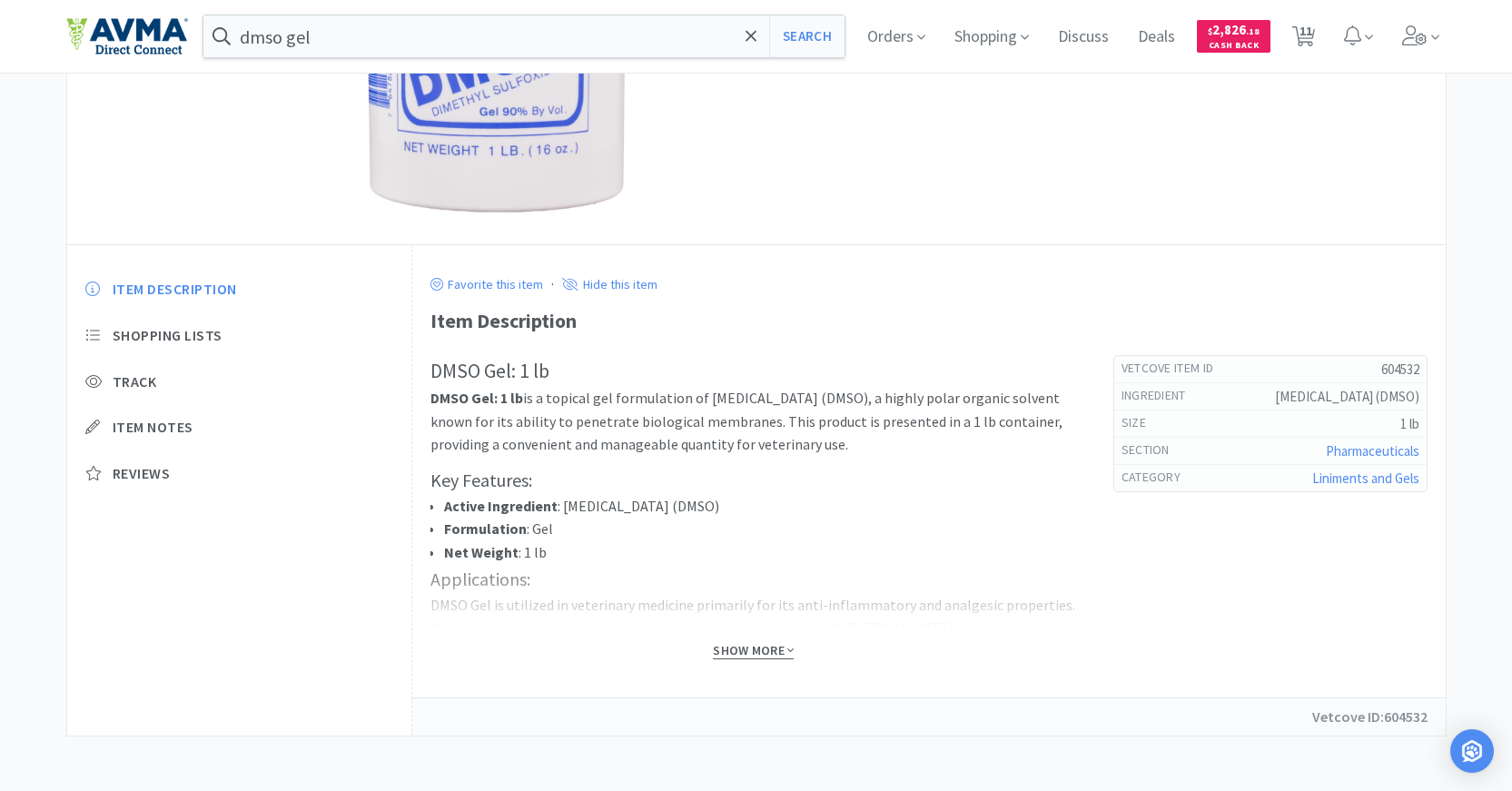
click at [755, 653] on span "Show More" at bounding box center [753, 651] width 81 height 17
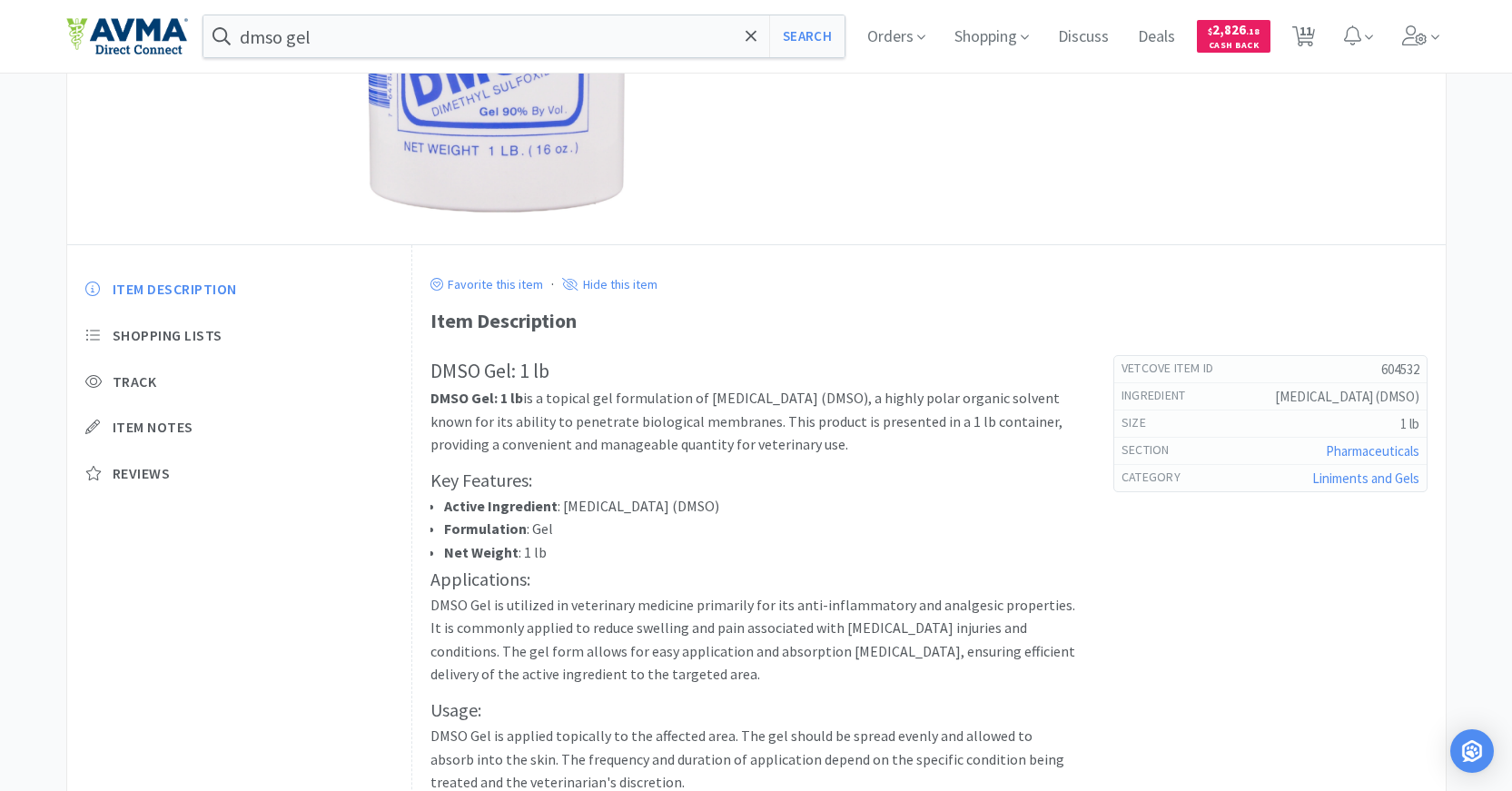
scroll to position [626, 0]
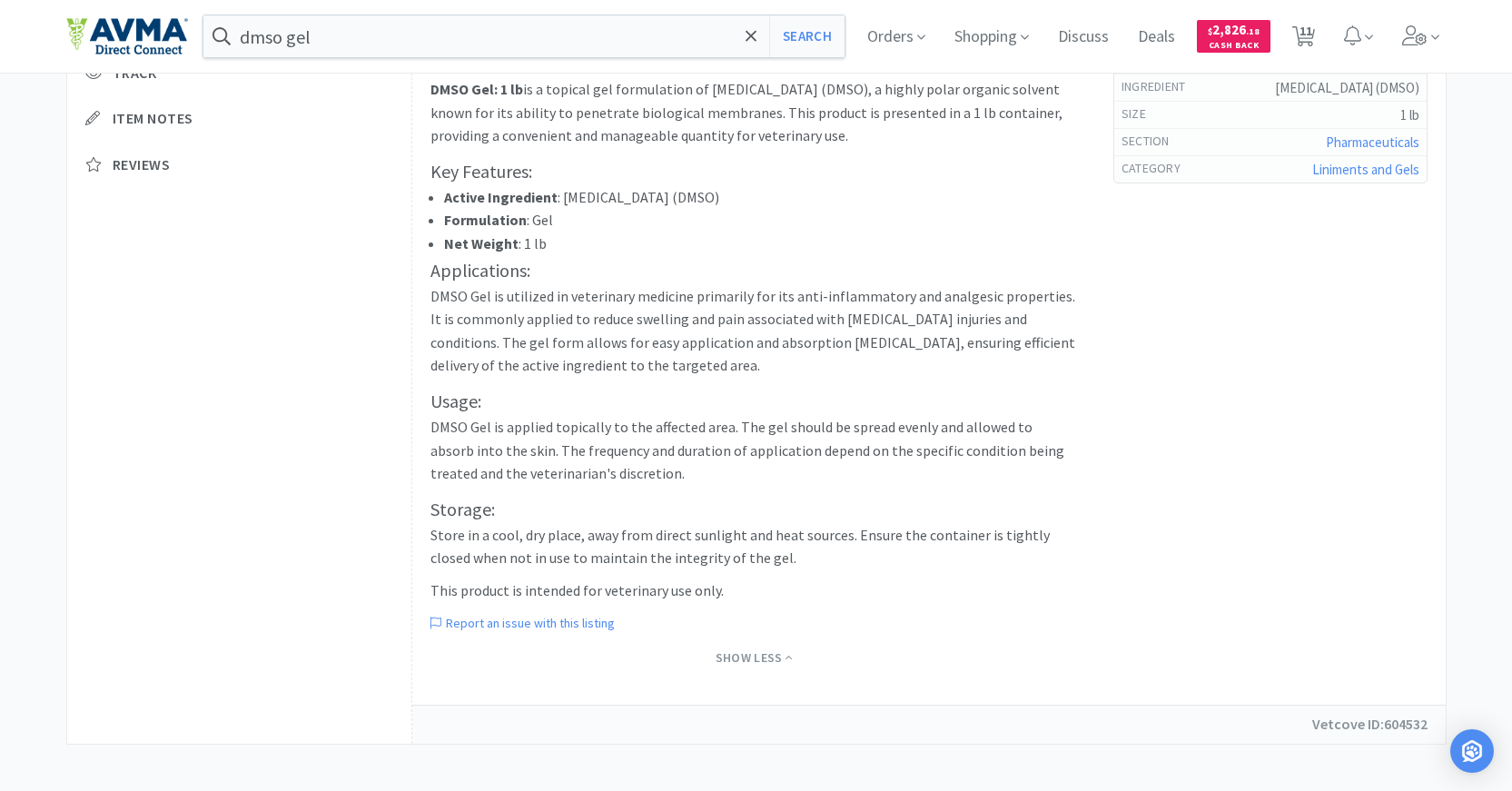
select select "8"
select select "1"
select select "2"
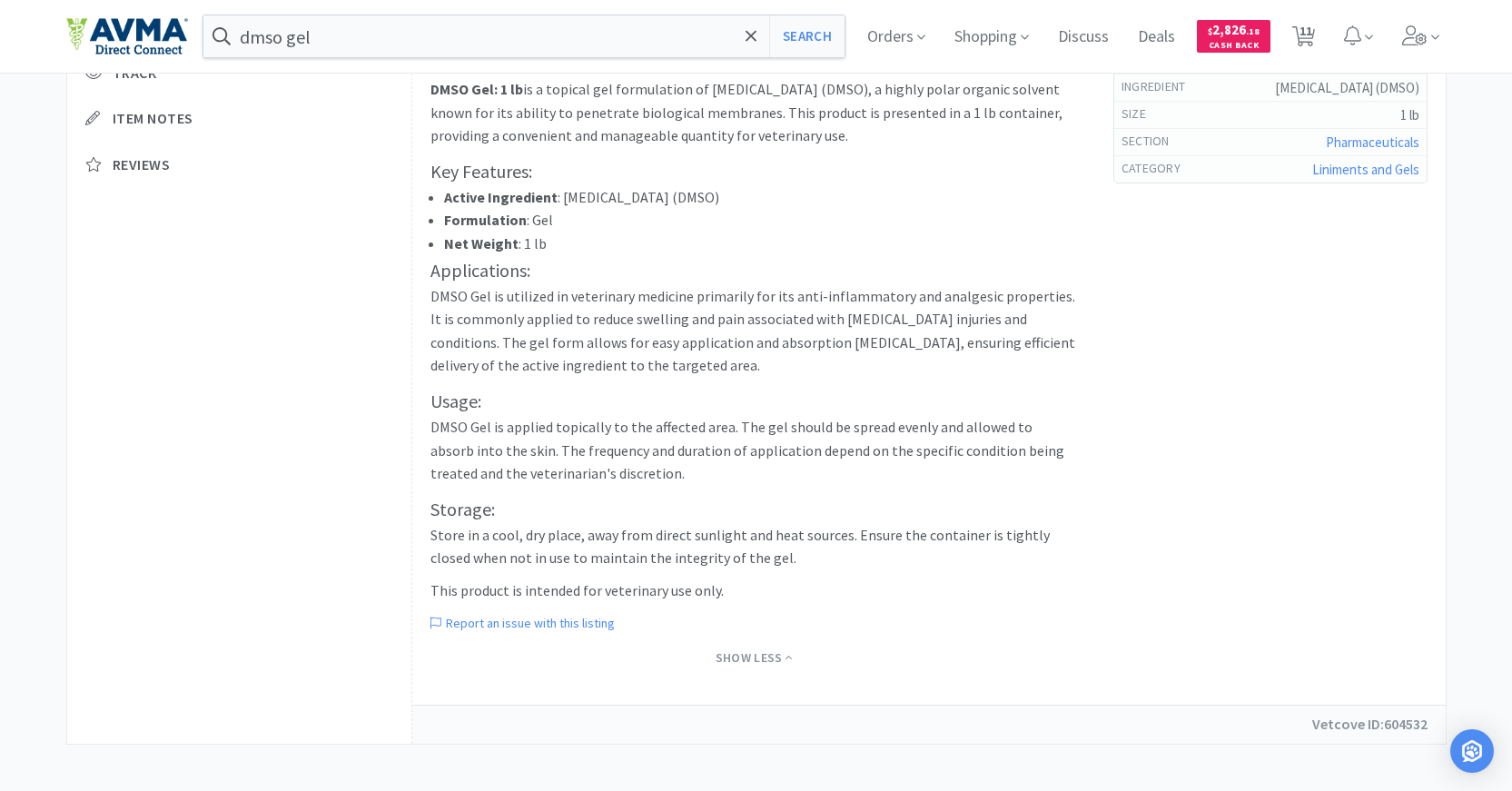
select select "2"
select select "1"
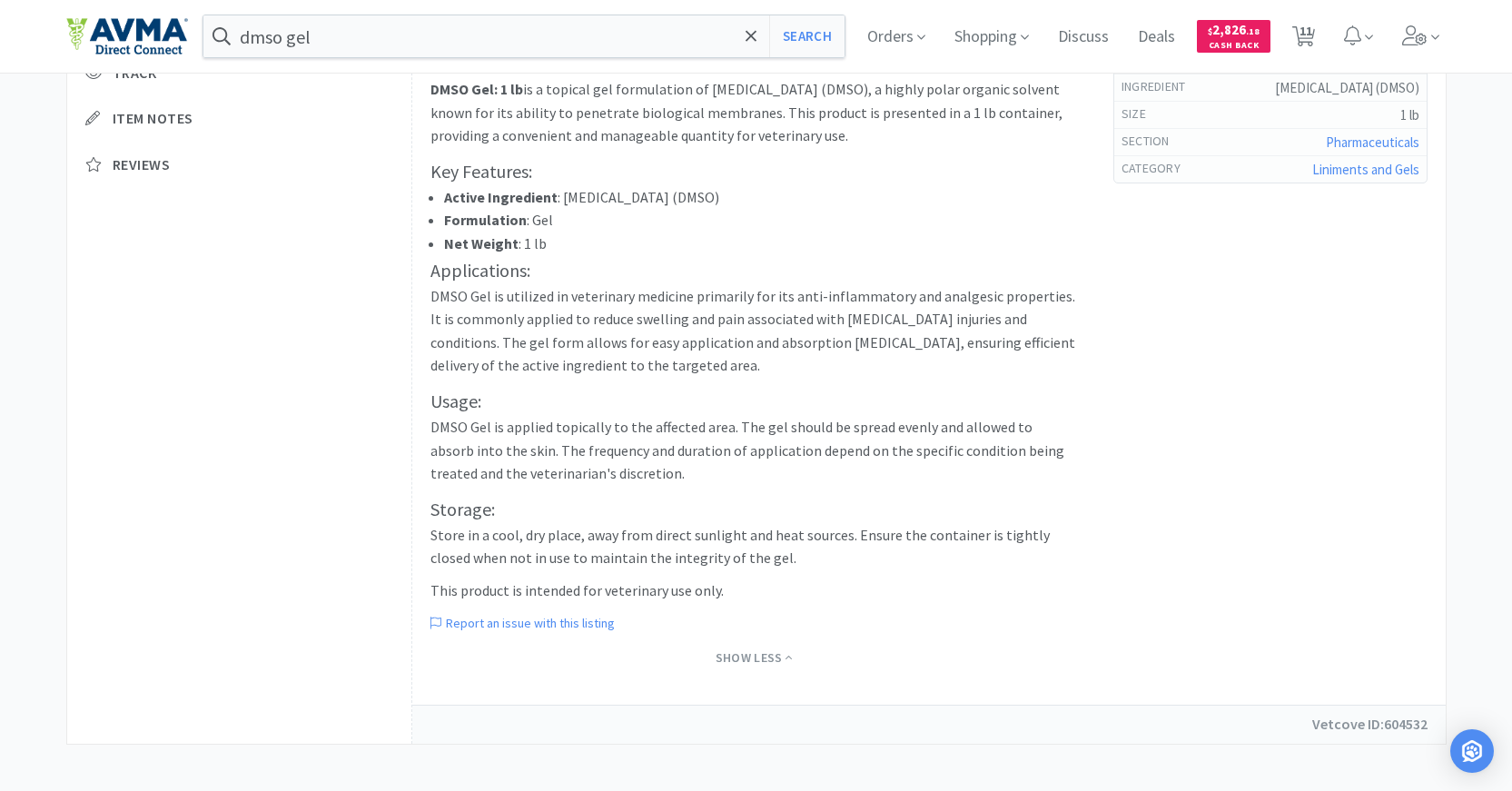
select select "1"
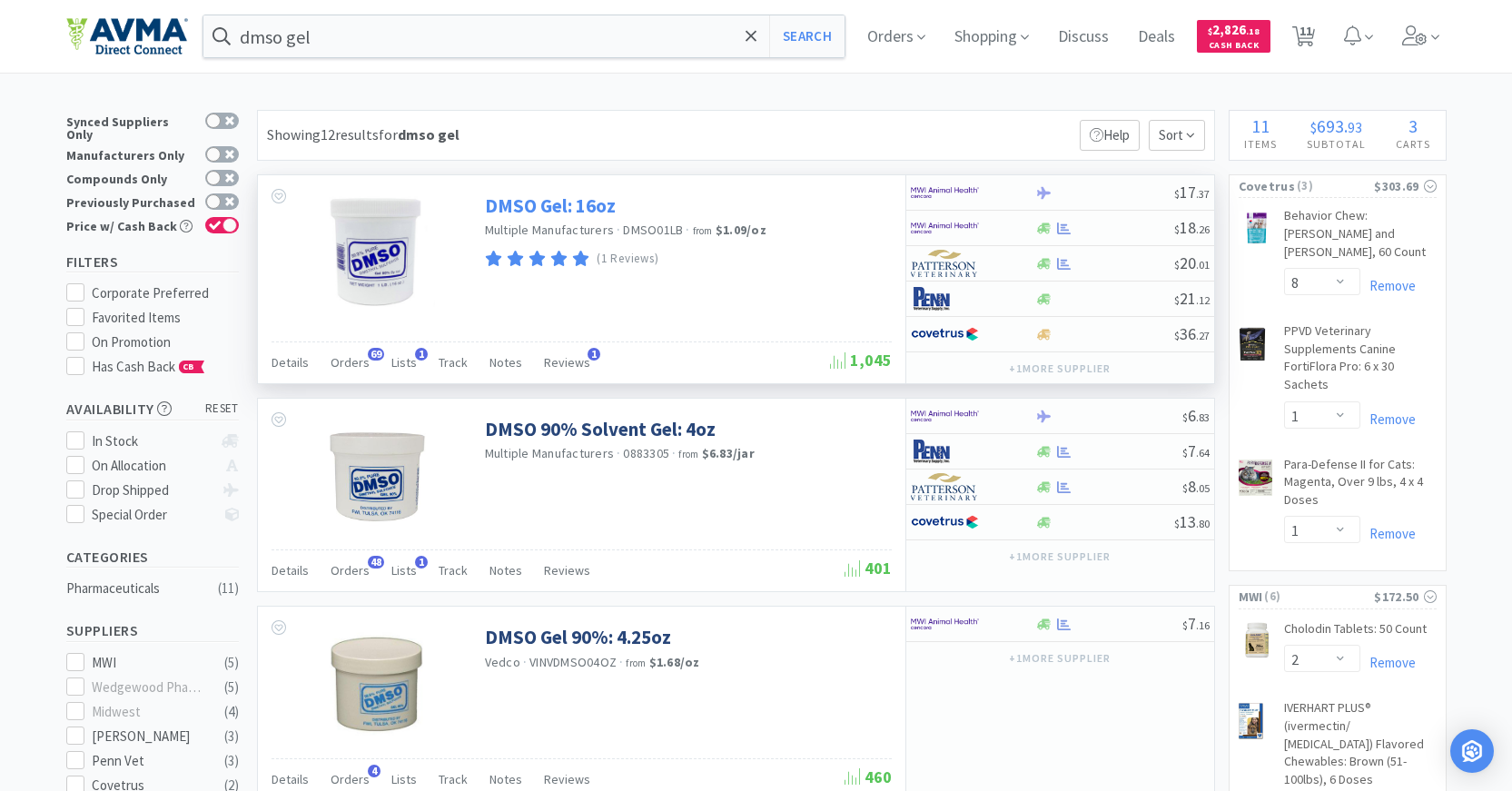
click at [549, 203] on link "DMSO Gel: 16oz" at bounding box center [550, 205] width 131 height 24
